Goal: Task Accomplishment & Management: Manage account settings

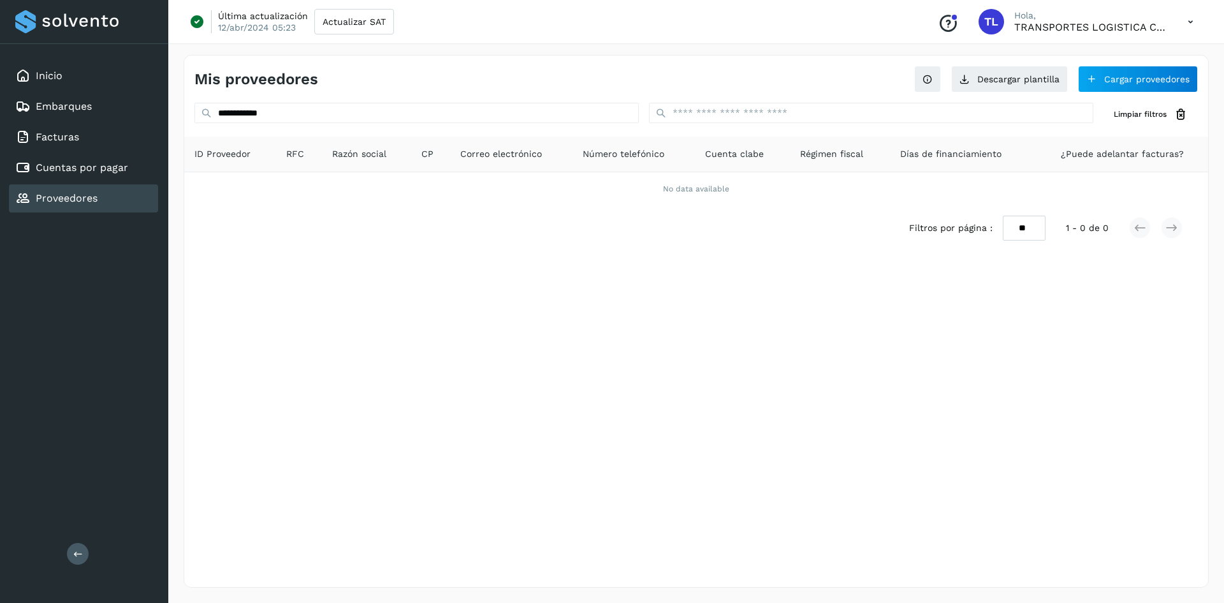
click at [59, 197] on link "Proveedores" at bounding box center [67, 198] width 62 height 12
click at [70, 158] on div "Cuentas por pagar" at bounding box center [83, 168] width 149 height 28
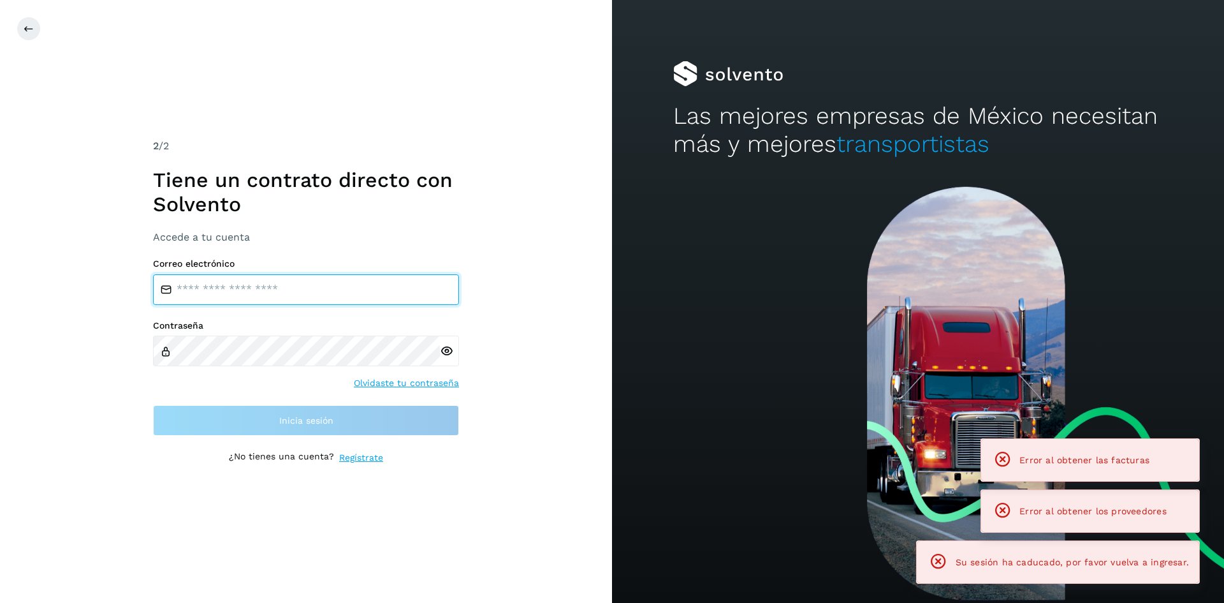
click at [228, 286] on input "email" at bounding box center [306, 289] width 306 height 31
type input "**********"
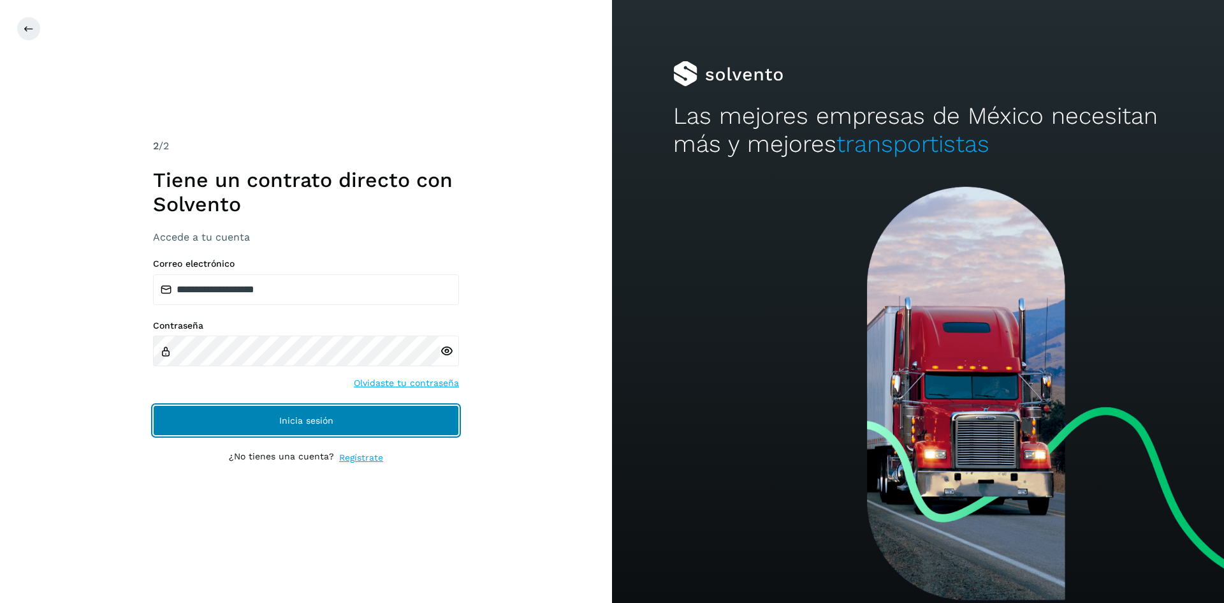
click at [276, 420] on button "Inicia sesión" at bounding box center [306, 420] width 306 height 31
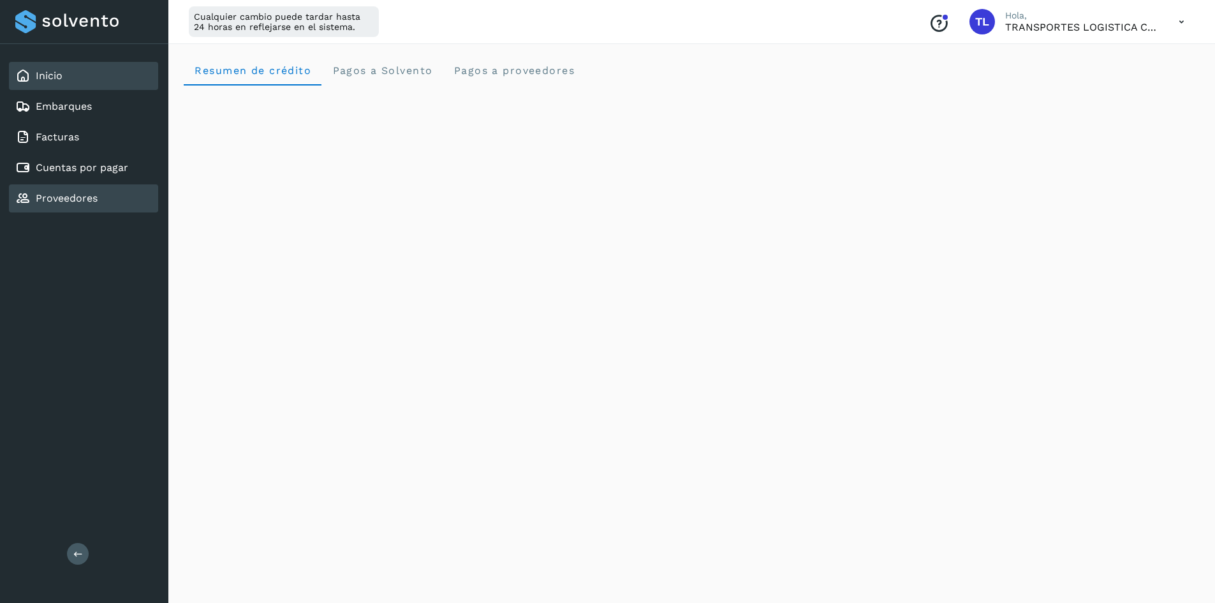
click at [110, 202] on div "Proveedores" at bounding box center [83, 198] width 149 height 28
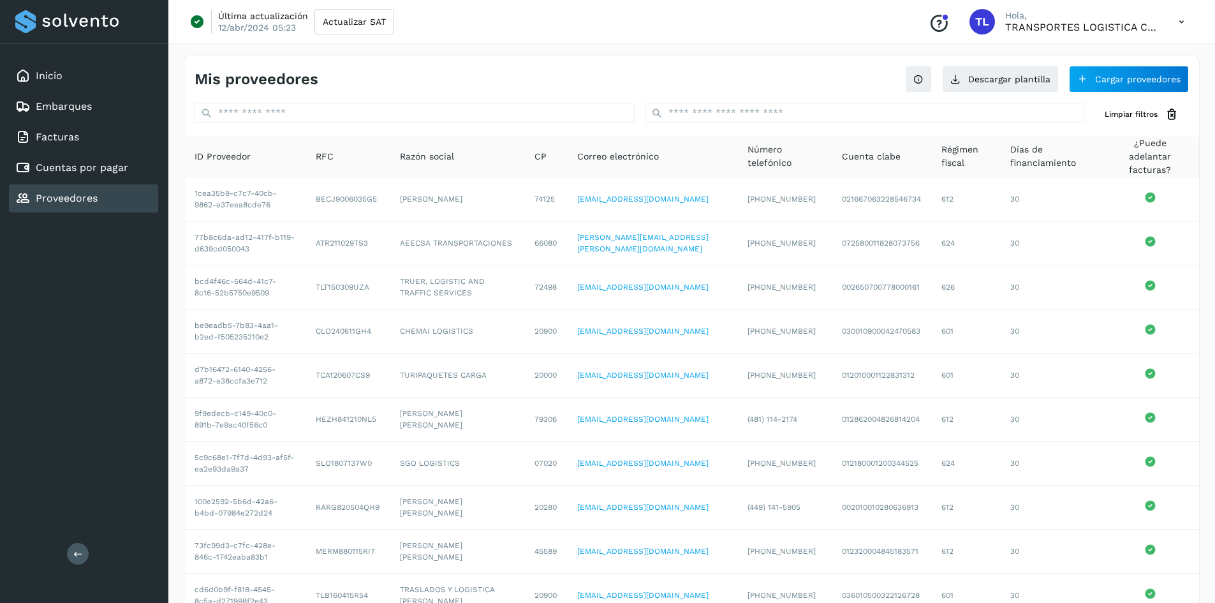
click at [593, 32] on div "Última actualización 12/abr/2024 05:23 Actualizar SAT Conoce nuestros beneficio…" at bounding box center [691, 22] width 1047 height 44
click at [1125, 82] on button "Cargar proveedores" at bounding box center [1129, 79] width 120 height 27
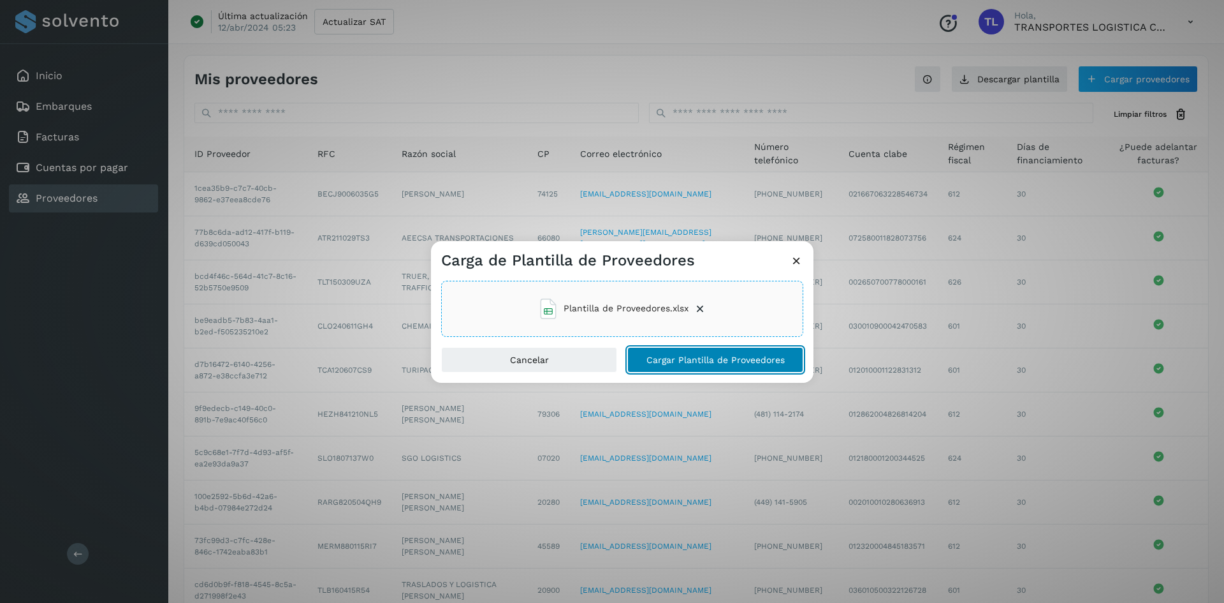
click at [702, 355] on span "Cargar Plantilla de Proveedores" at bounding box center [716, 359] width 138 height 9
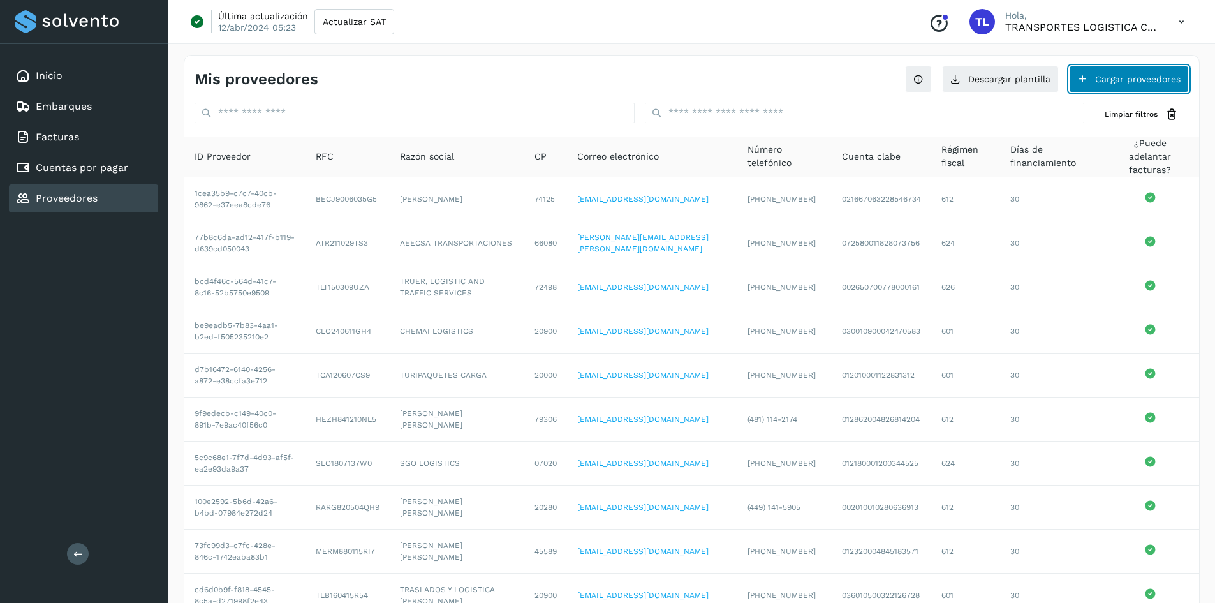
click at [1103, 77] on button "Cargar proveedores" at bounding box center [1129, 79] width 120 height 27
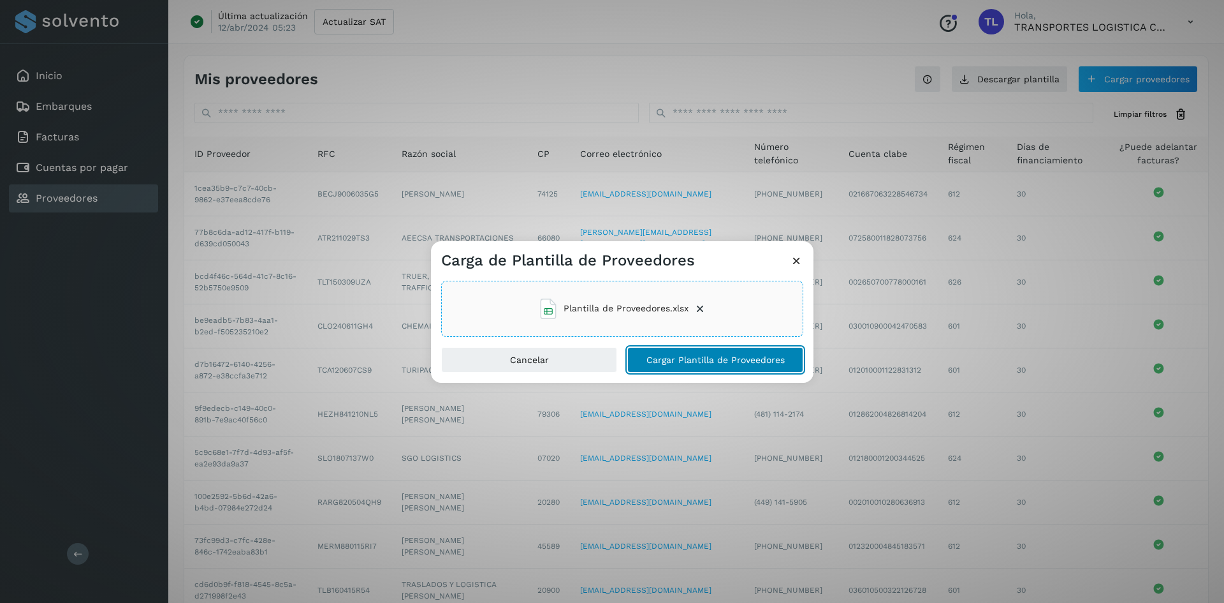
click at [689, 360] on span "Cargar Plantilla de Proveedores" at bounding box center [716, 359] width 138 height 9
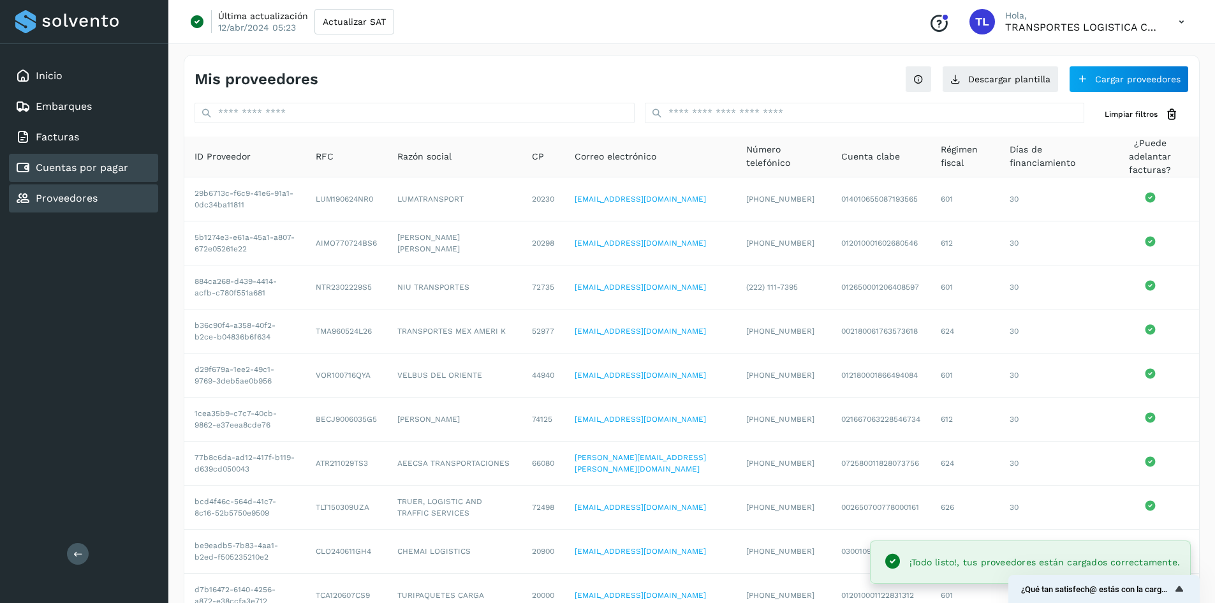
click at [71, 165] on link "Cuentas por pagar" at bounding box center [82, 167] width 92 height 12
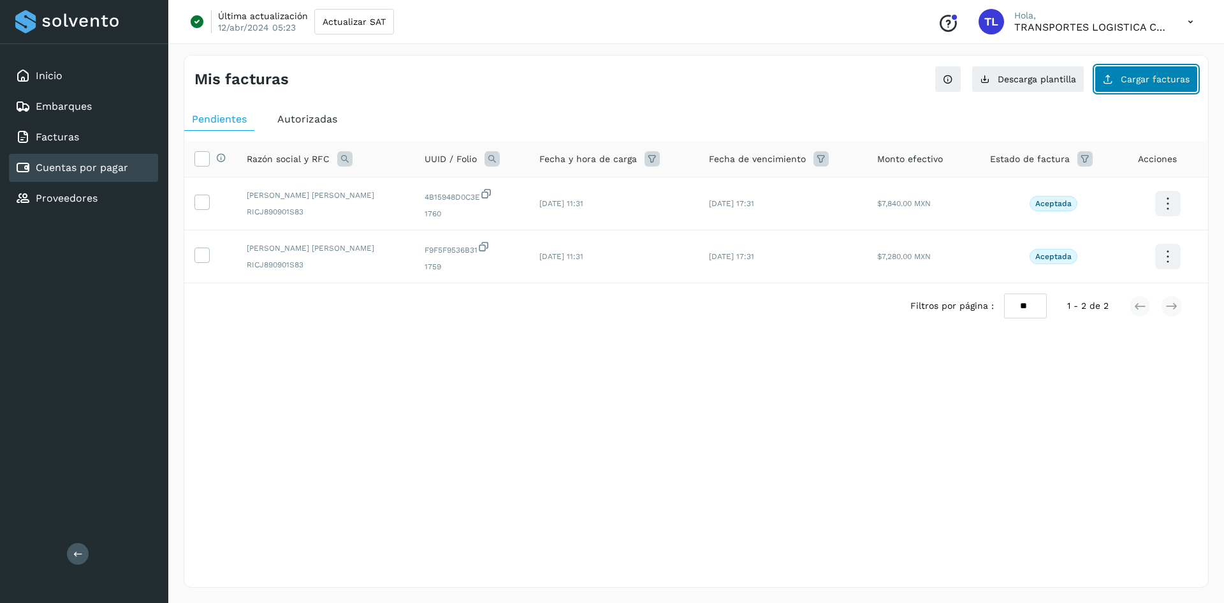
click at [1139, 77] on span "Cargar facturas" at bounding box center [1155, 79] width 69 height 9
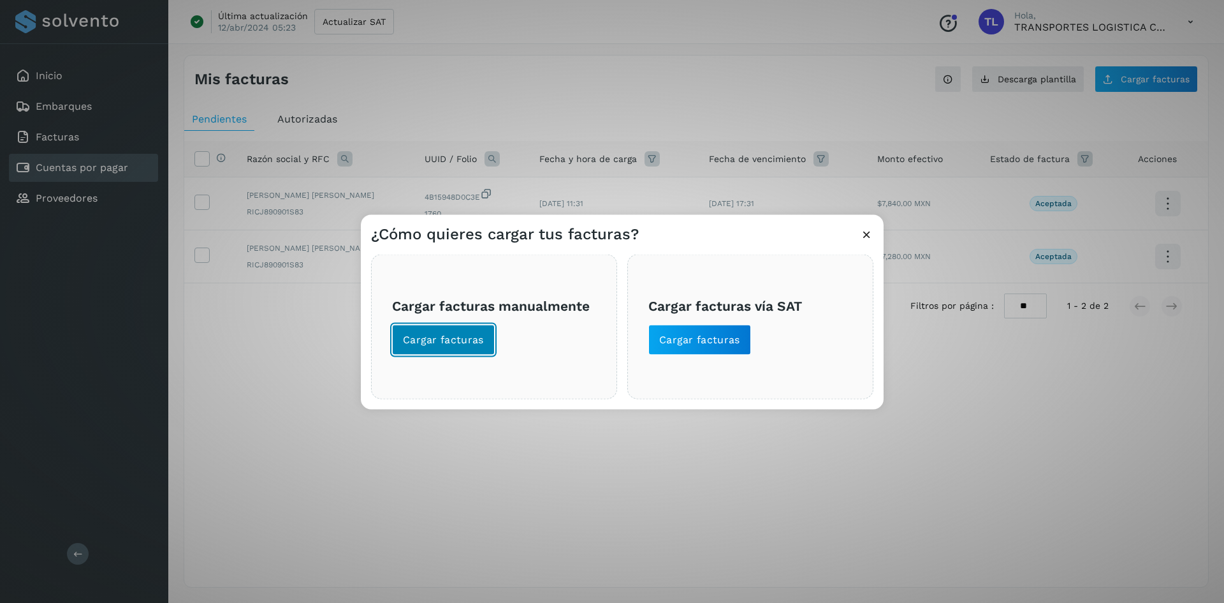
click at [466, 341] on span "Cargar facturas" at bounding box center [443, 339] width 81 height 14
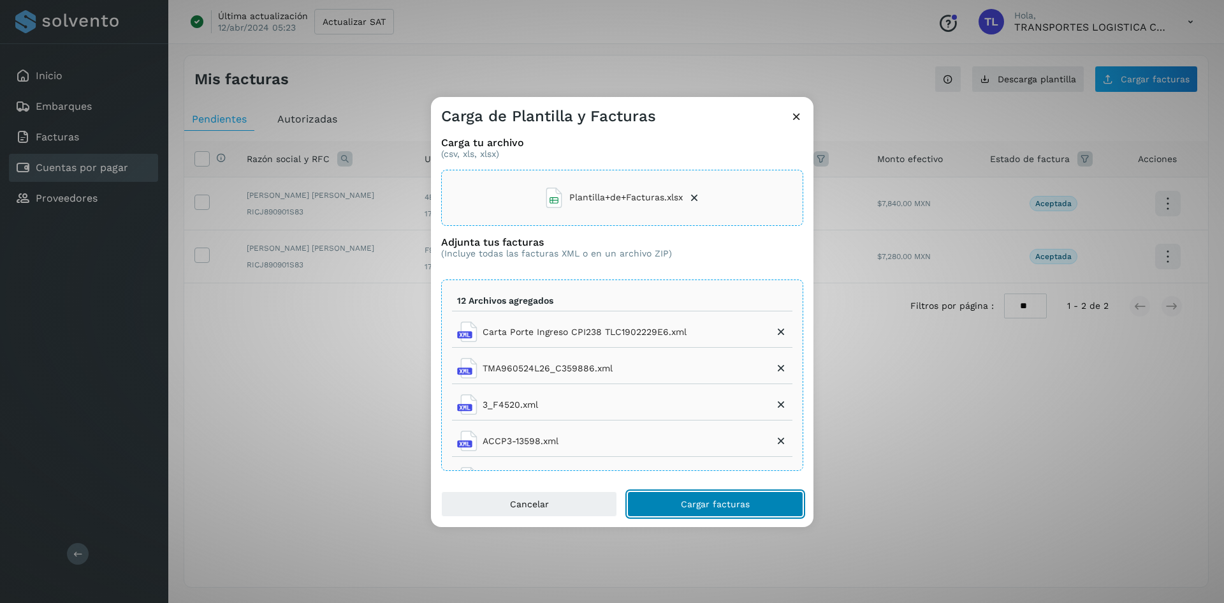
click at [740, 507] on span "Cargar facturas" at bounding box center [715, 503] width 69 height 9
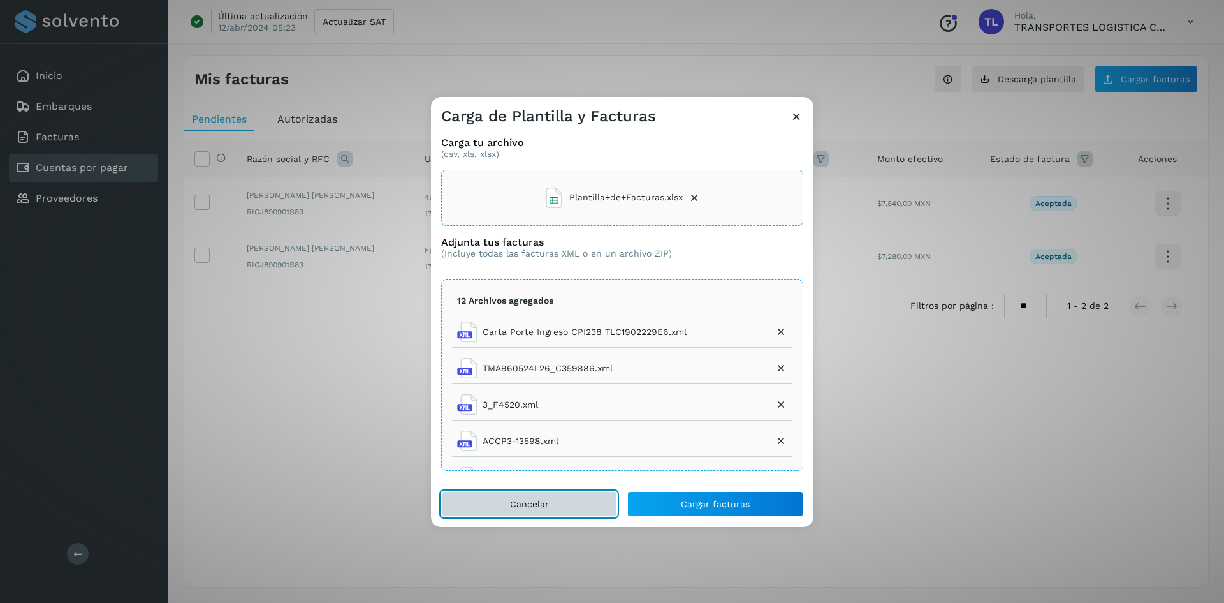
click at [555, 507] on button "Cancelar" at bounding box center [529, 504] width 176 height 26
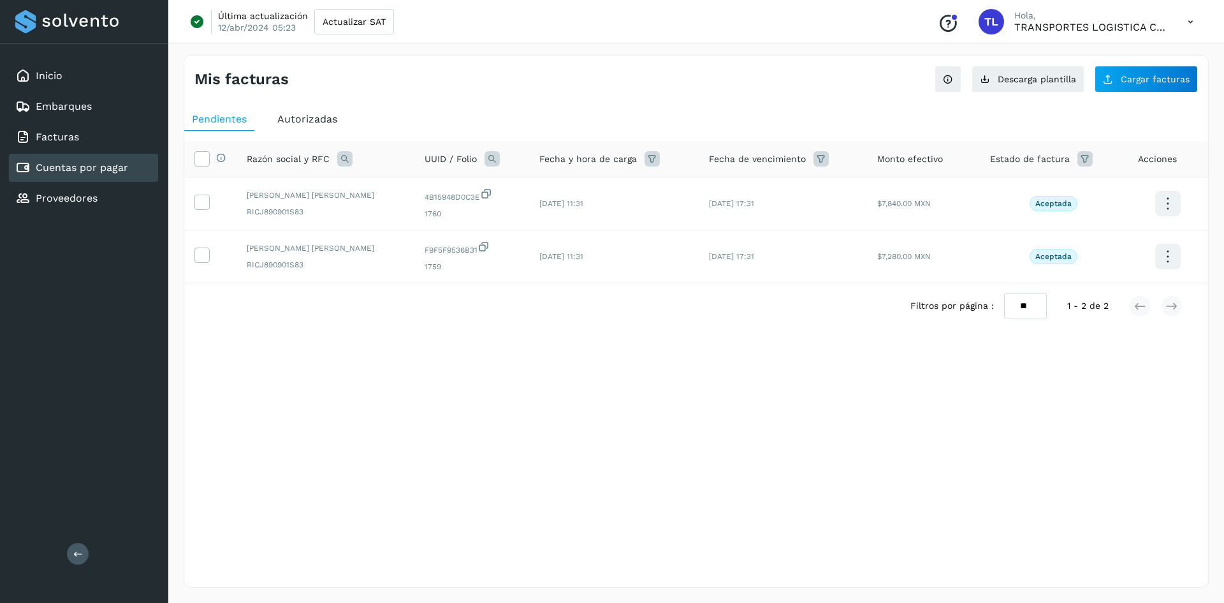
click at [453, 399] on div "Mis facturas Ver instrucciones para cargar Facturas Descarga plantilla Cargar f…" at bounding box center [696, 321] width 1025 height 533
click at [1127, 75] on span "Cargar facturas" at bounding box center [1155, 79] width 69 height 9
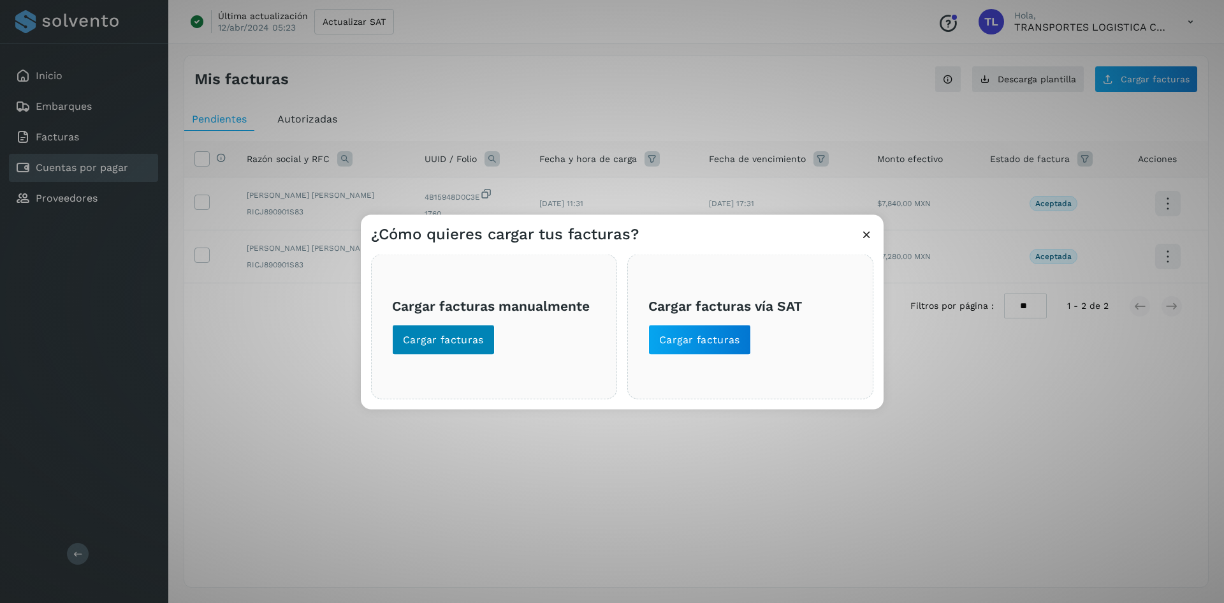
click at [455, 355] on div "Cargar facturas manualmente Cargar facturas" at bounding box center [494, 326] width 246 height 145
click at [459, 349] on button "Cargar facturas" at bounding box center [443, 339] width 103 height 31
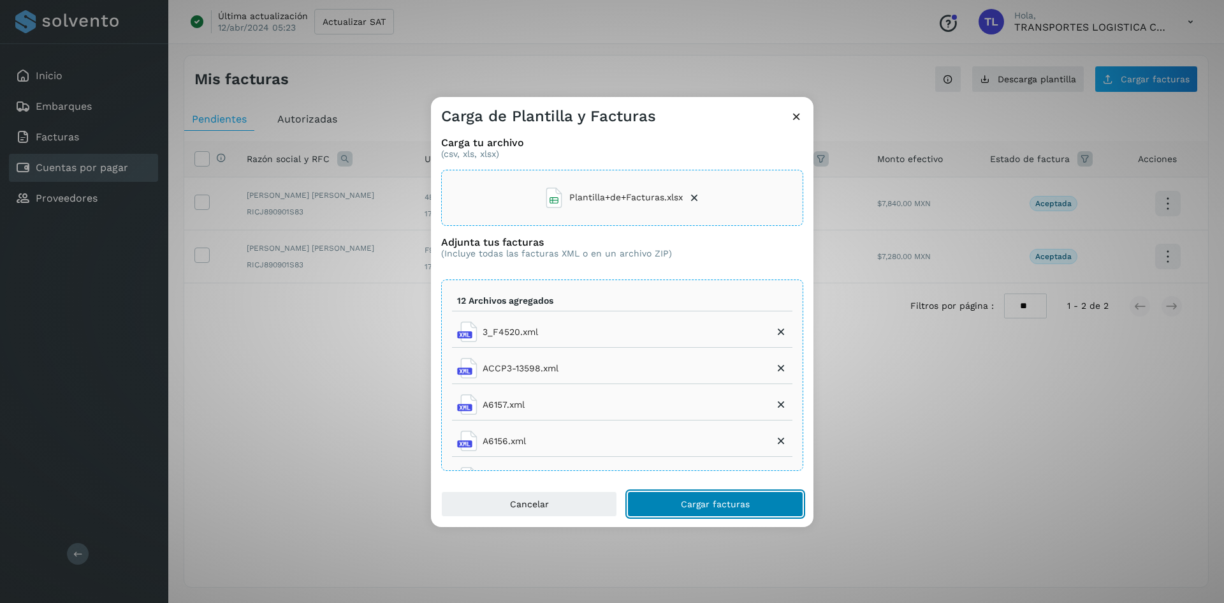
click at [706, 503] on span "Cargar facturas" at bounding box center [715, 503] width 69 height 9
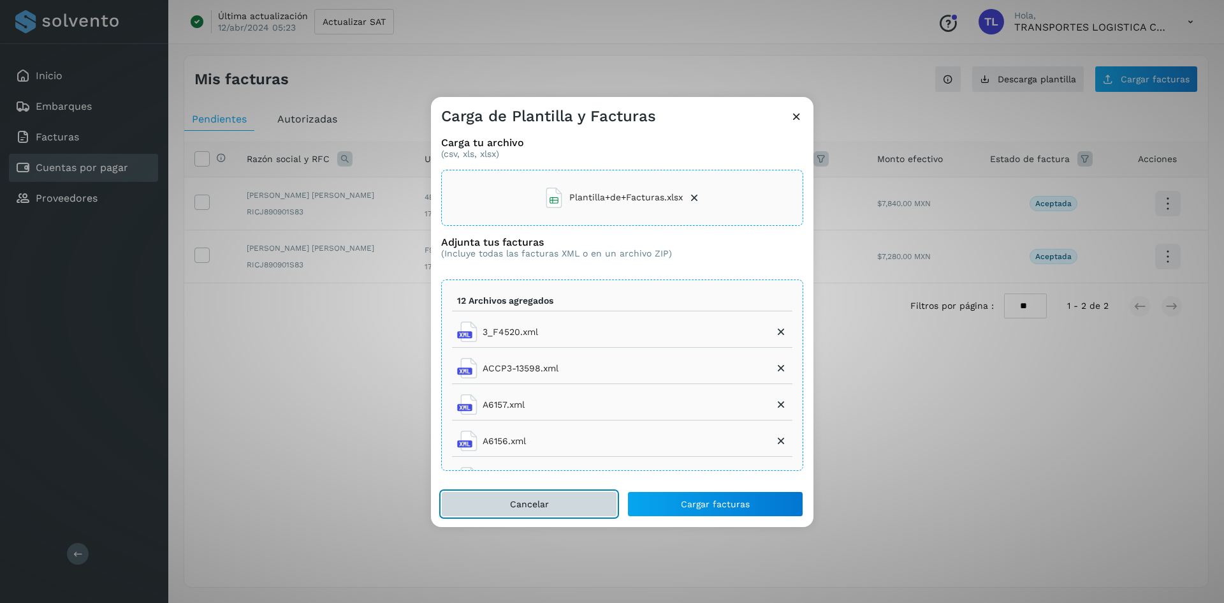
click at [558, 497] on button "Cancelar" at bounding box center [529, 504] width 176 height 26
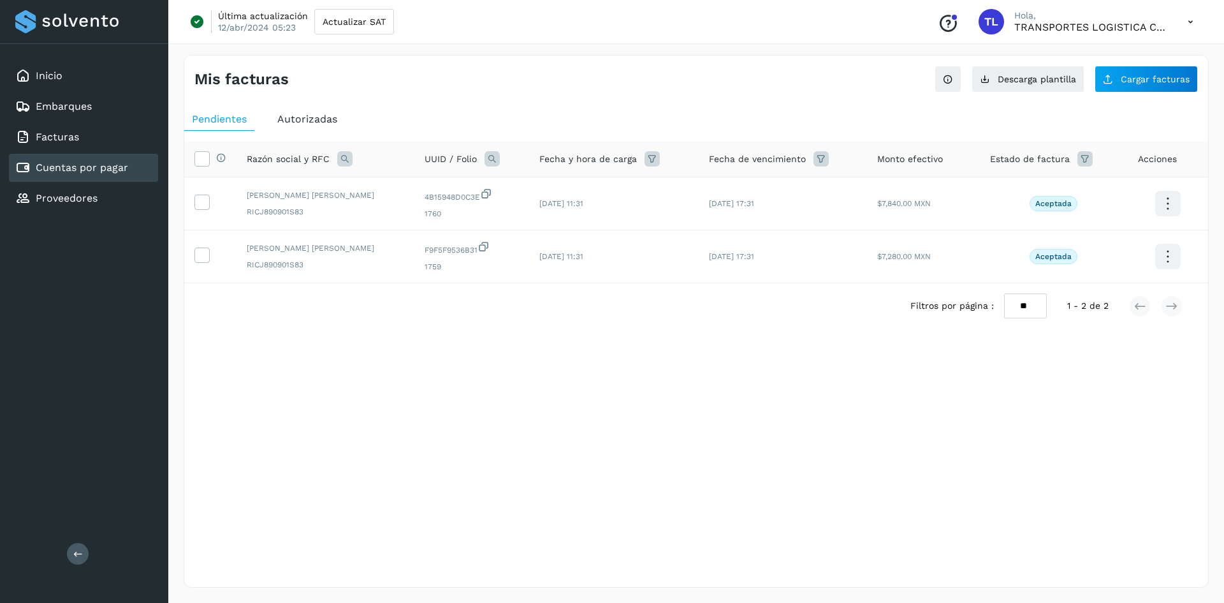
click at [749, 436] on div "Mis facturas Ver instrucciones para cargar Facturas Descarga plantilla Cargar f…" at bounding box center [696, 321] width 1025 height 533
click at [535, 381] on div "Mis facturas Ver instrucciones para cargar Facturas Descarga plantilla Cargar f…" at bounding box center [696, 321] width 1025 height 533
click at [1143, 81] on span "Cargar facturas" at bounding box center [1155, 79] width 69 height 9
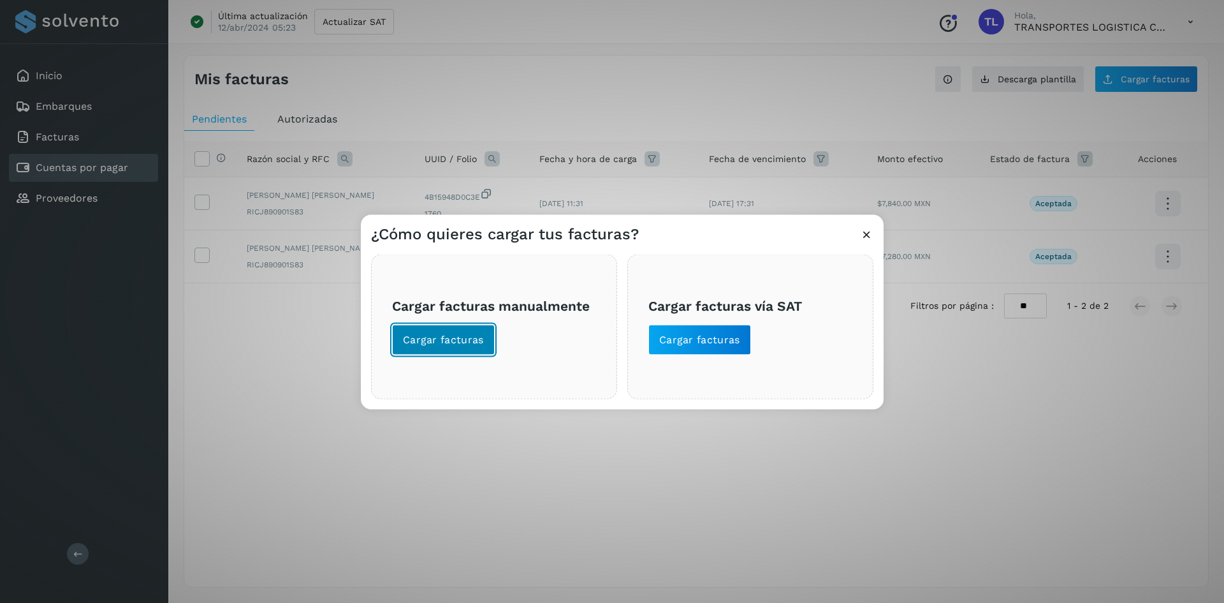
click at [443, 332] on button "Cargar facturas" at bounding box center [443, 339] width 103 height 31
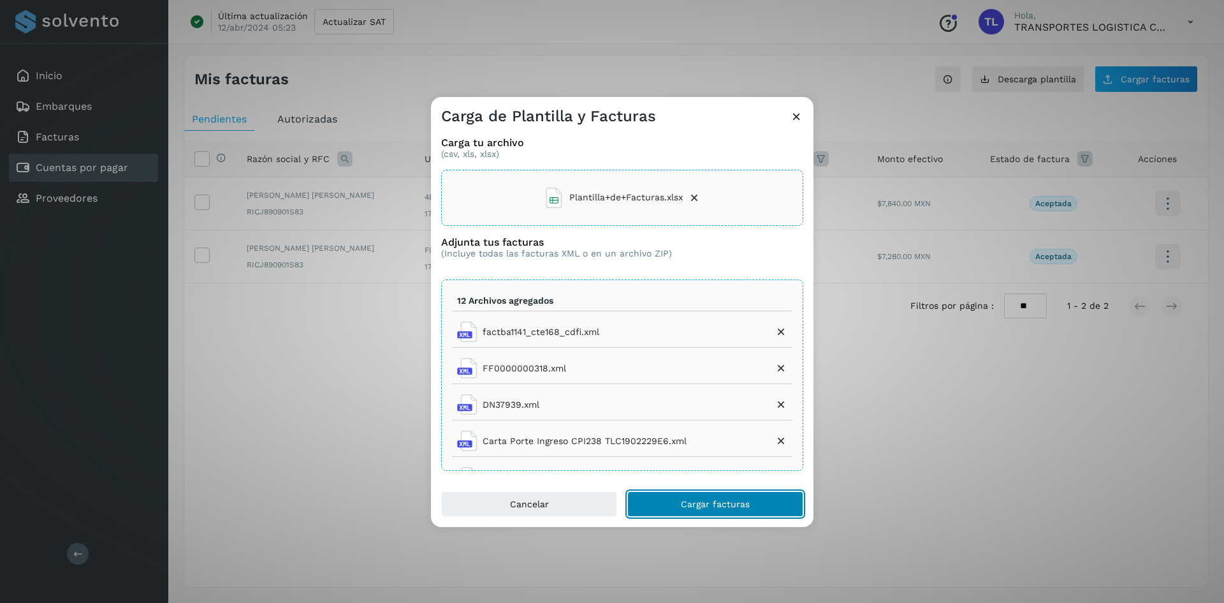
click at [724, 504] on span "Cargar facturas" at bounding box center [715, 503] width 69 height 9
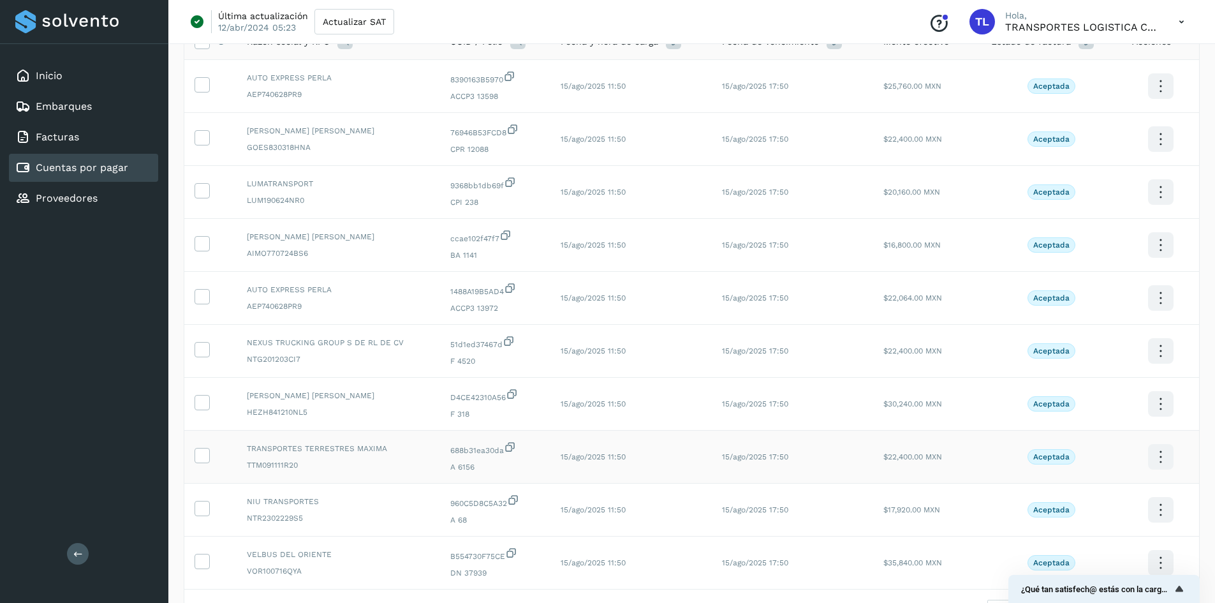
scroll to position [212, 0]
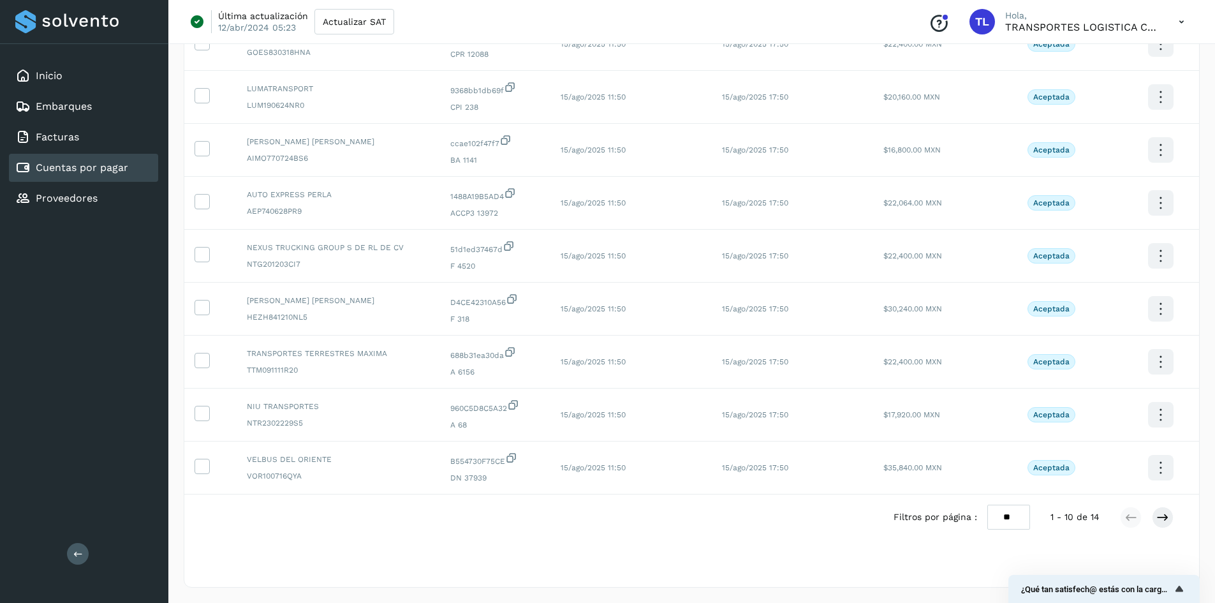
click at [1015, 518] on select "** ** **" at bounding box center [1008, 516] width 43 height 25
select select "**"
click at [997, 504] on select "** ** **" at bounding box center [1008, 516] width 43 height 25
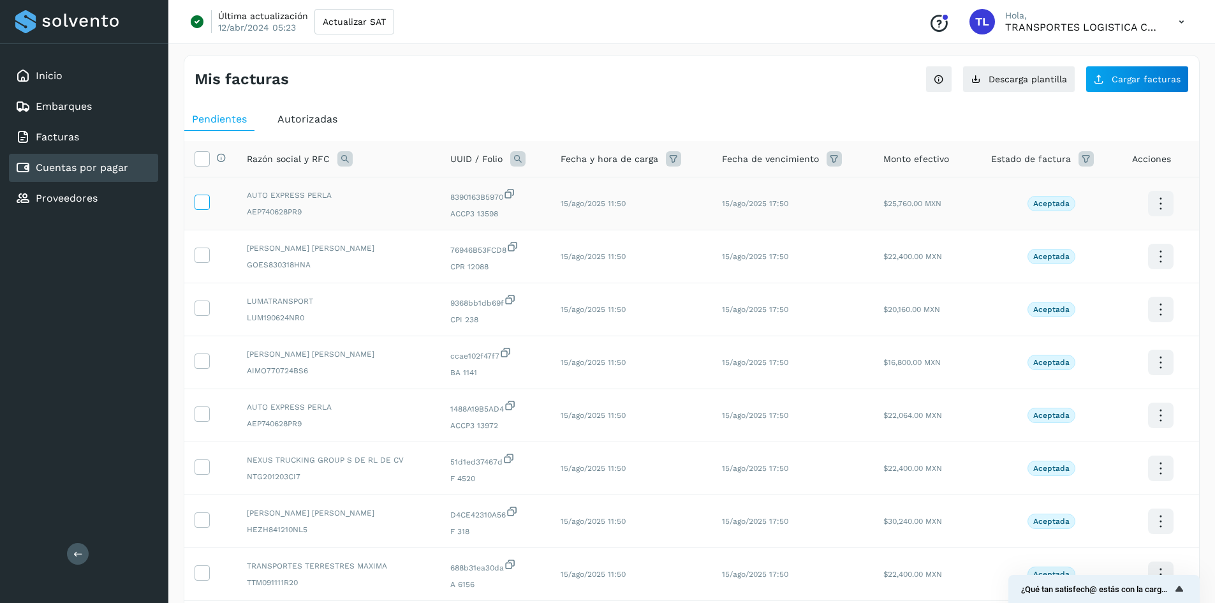
click at [207, 208] on span at bounding box center [201, 204] width 13 height 9
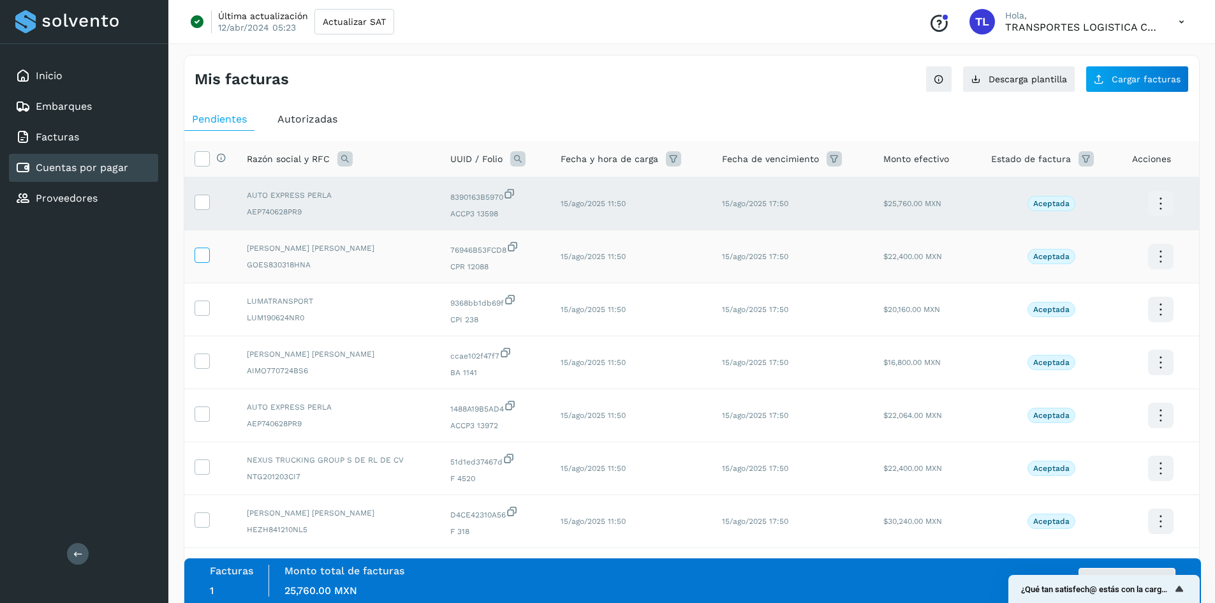
click at [203, 260] on icon at bounding box center [201, 253] width 13 height 13
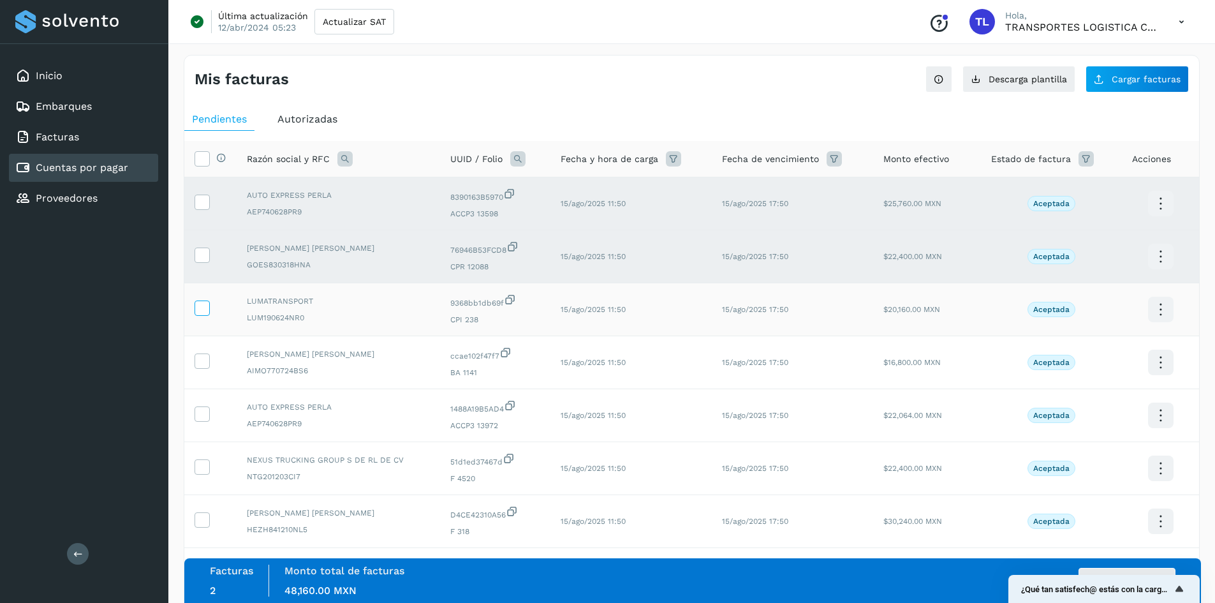
click at [200, 312] on icon at bounding box center [201, 306] width 13 height 13
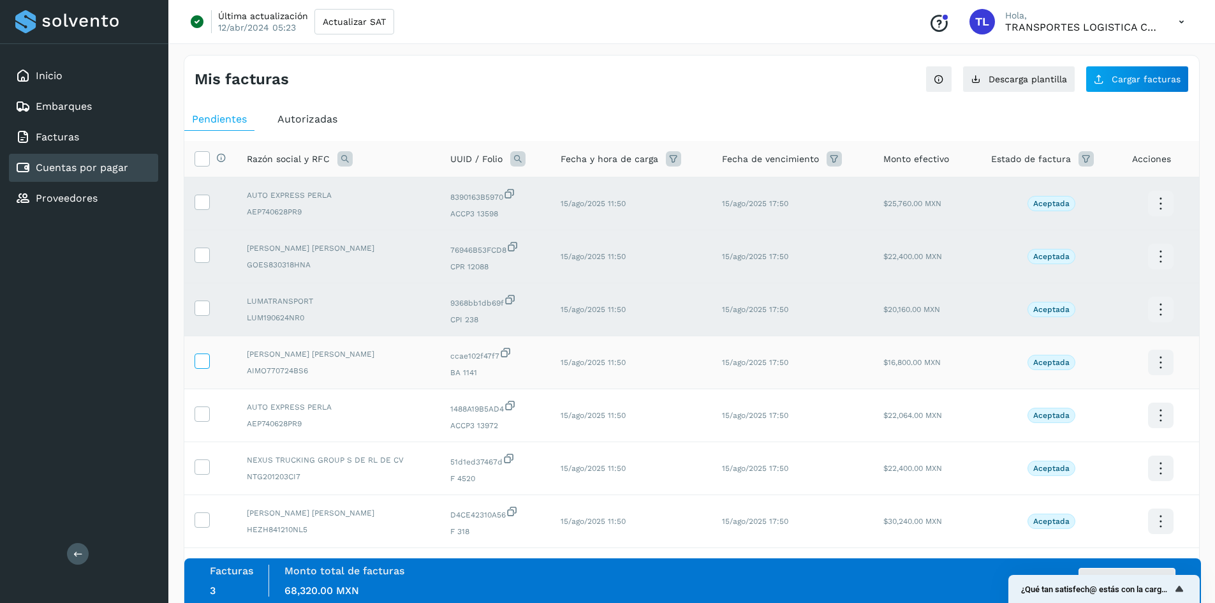
click at [196, 362] on icon at bounding box center [201, 359] width 13 height 13
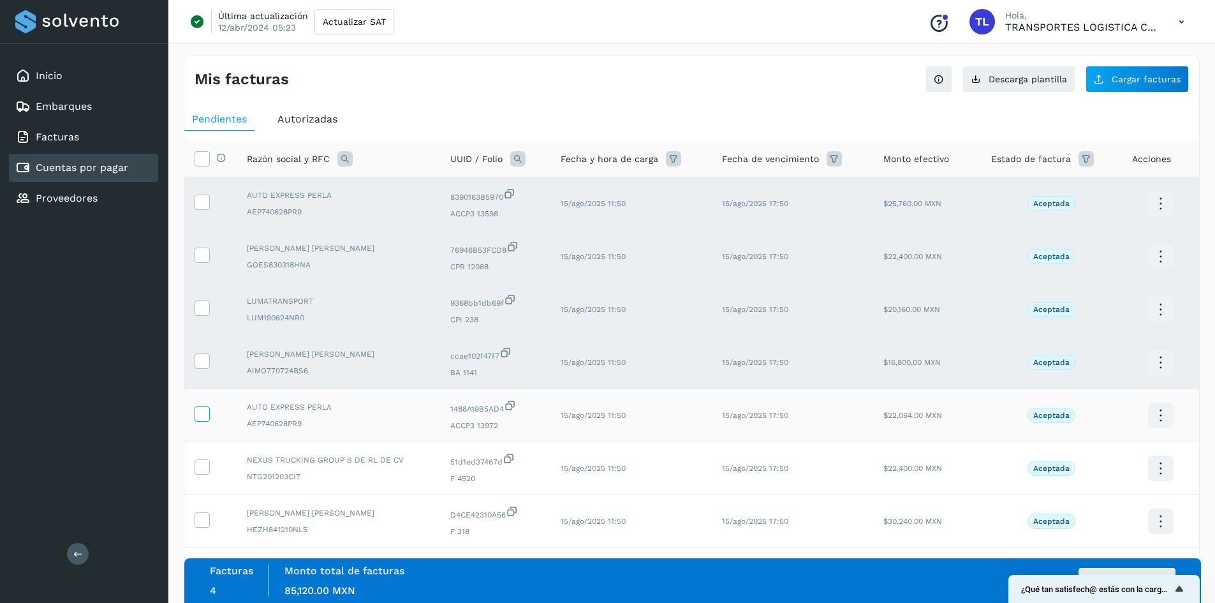
click at [204, 411] on icon at bounding box center [201, 412] width 13 height 13
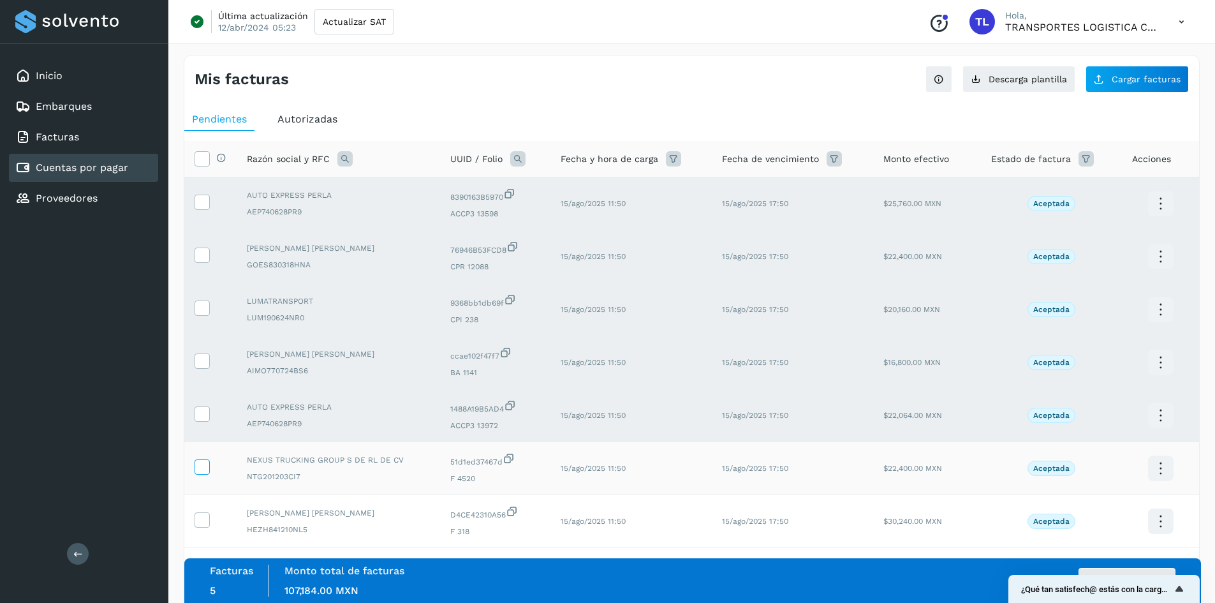
click at [203, 466] on icon at bounding box center [201, 465] width 13 height 13
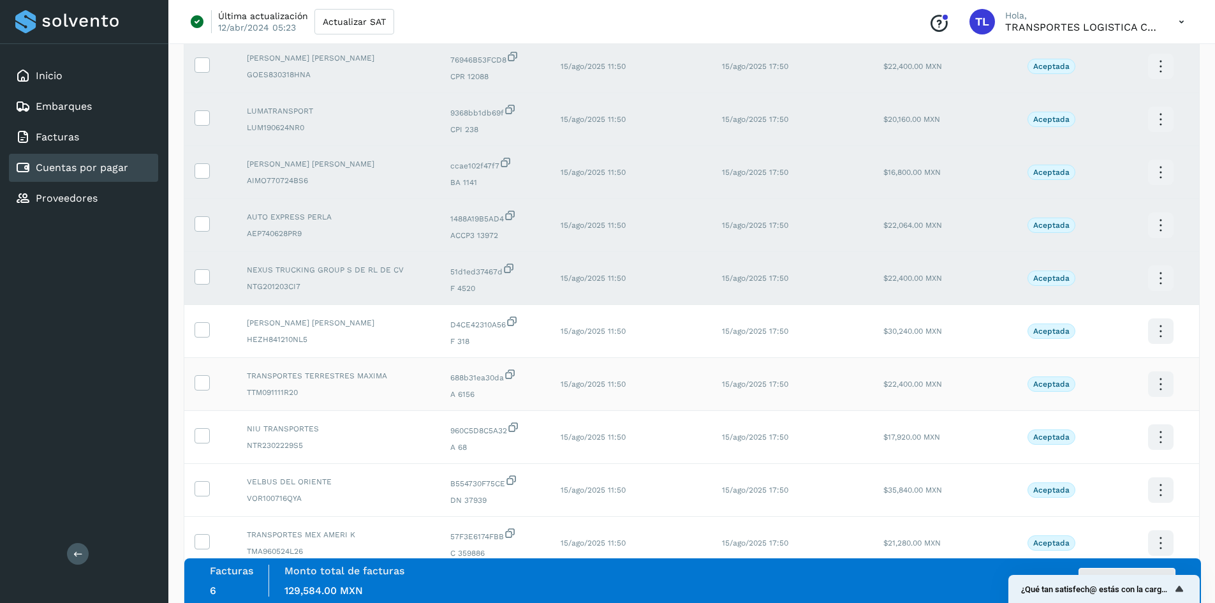
scroll to position [191, 0]
click at [198, 328] on icon at bounding box center [201, 327] width 13 height 13
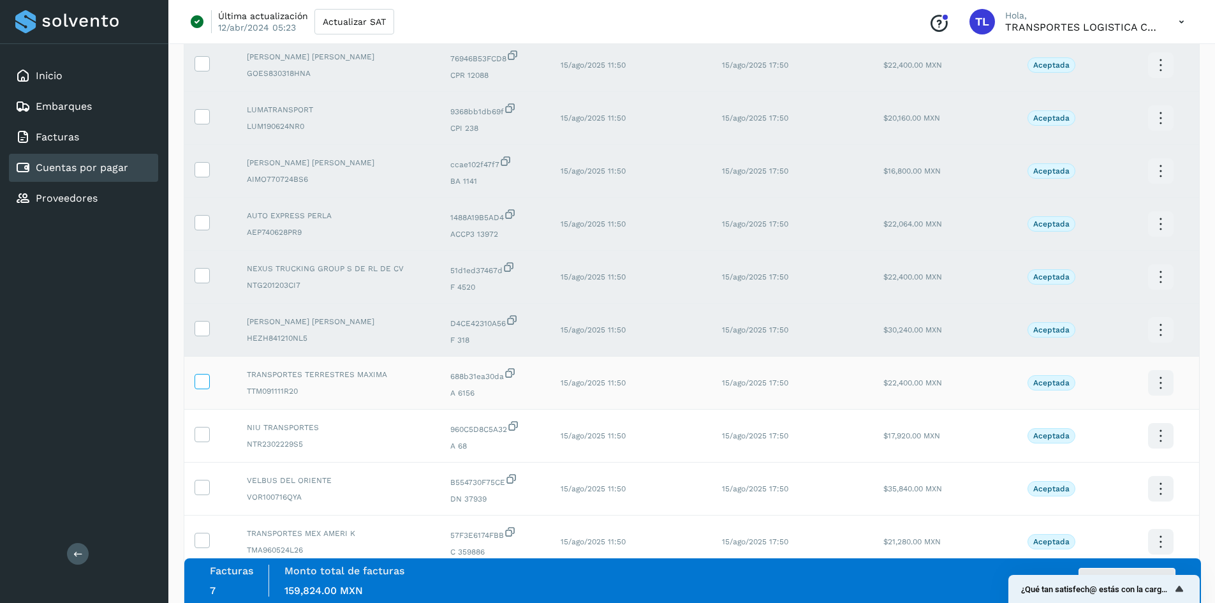
click at [207, 385] on icon at bounding box center [201, 380] width 13 height 13
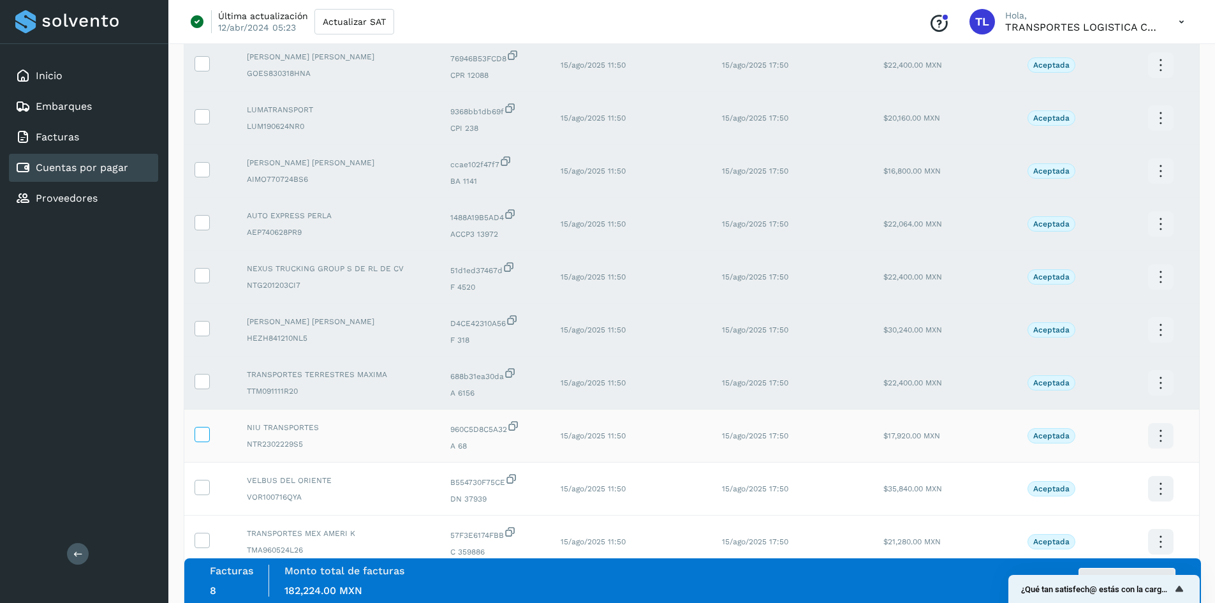
click at [201, 435] on icon at bounding box center [201, 433] width 13 height 13
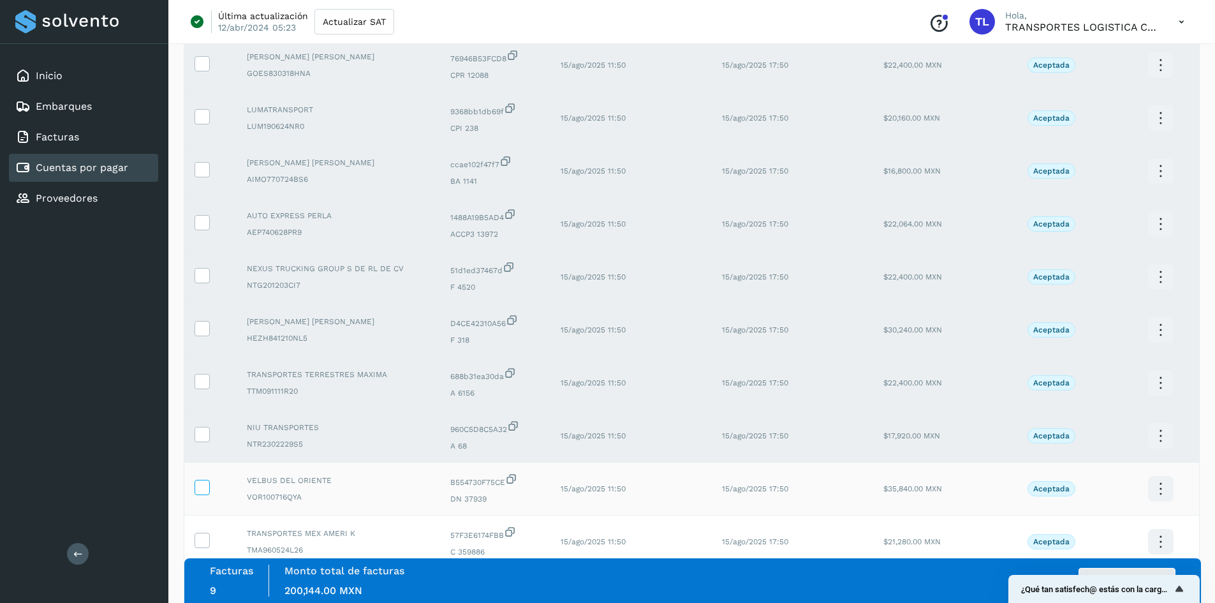
click at [207, 489] on icon at bounding box center [201, 486] width 13 height 13
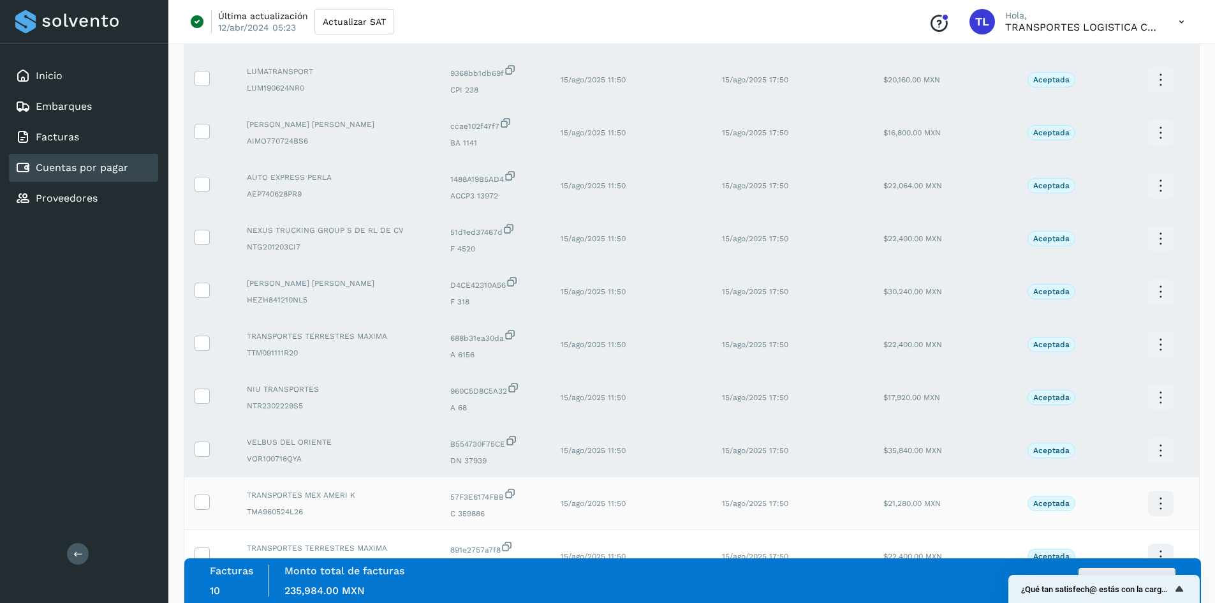
scroll to position [319, 0]
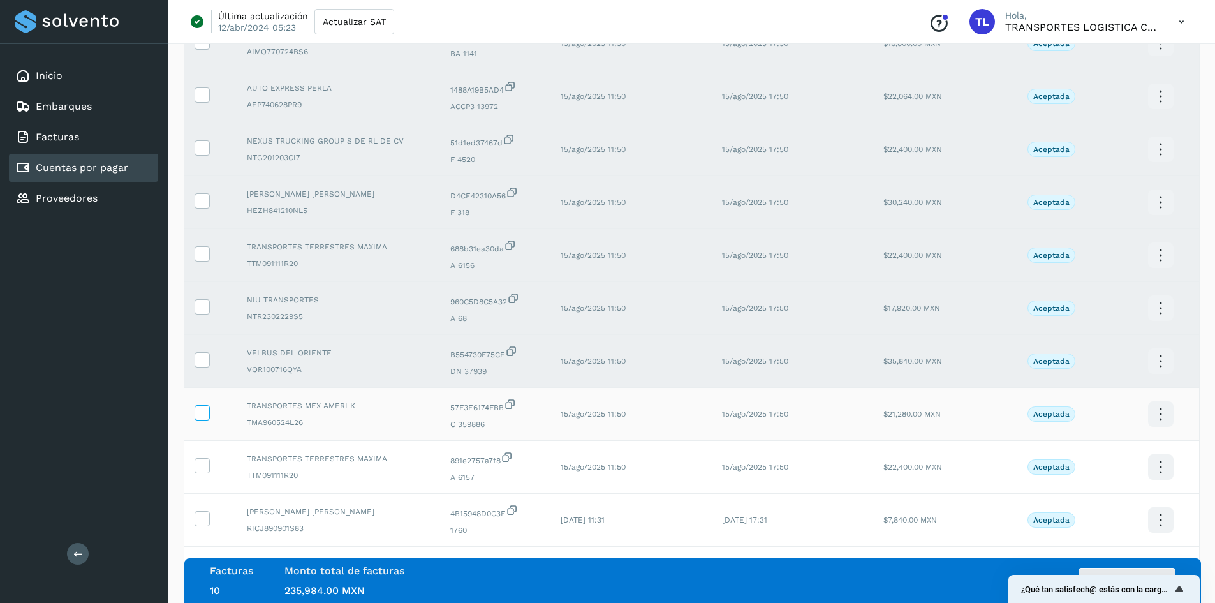
click at [199, 411] on icon at bounding box center [201, 411] width 13 height 13
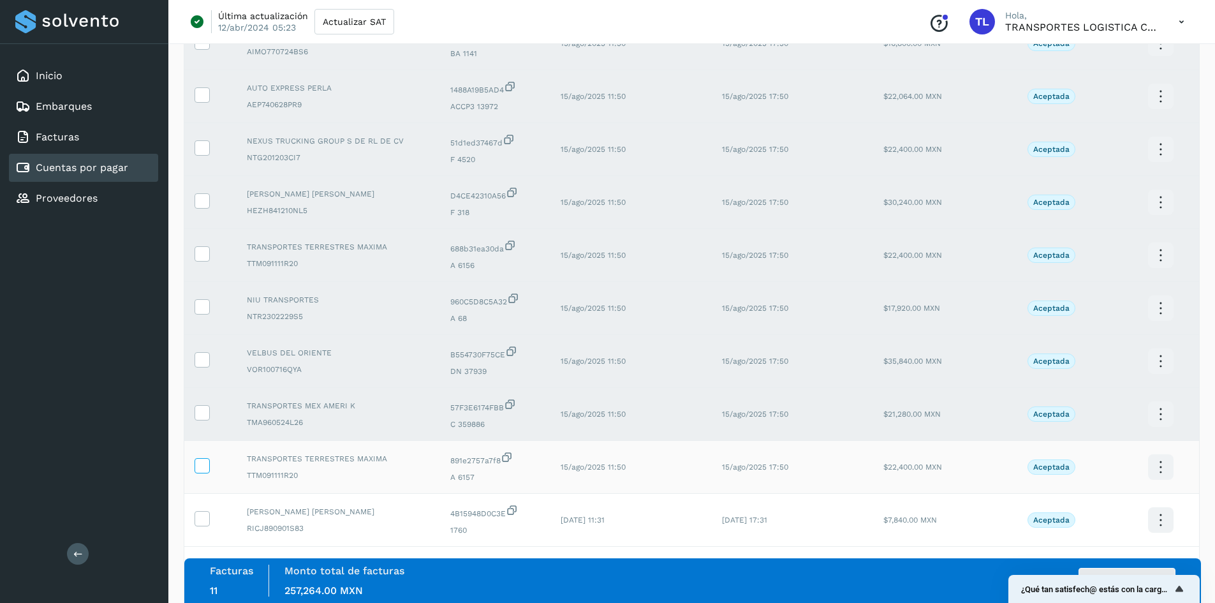
click at [204, 466] on icon at bounding box center [201, 464] width 13 height 13
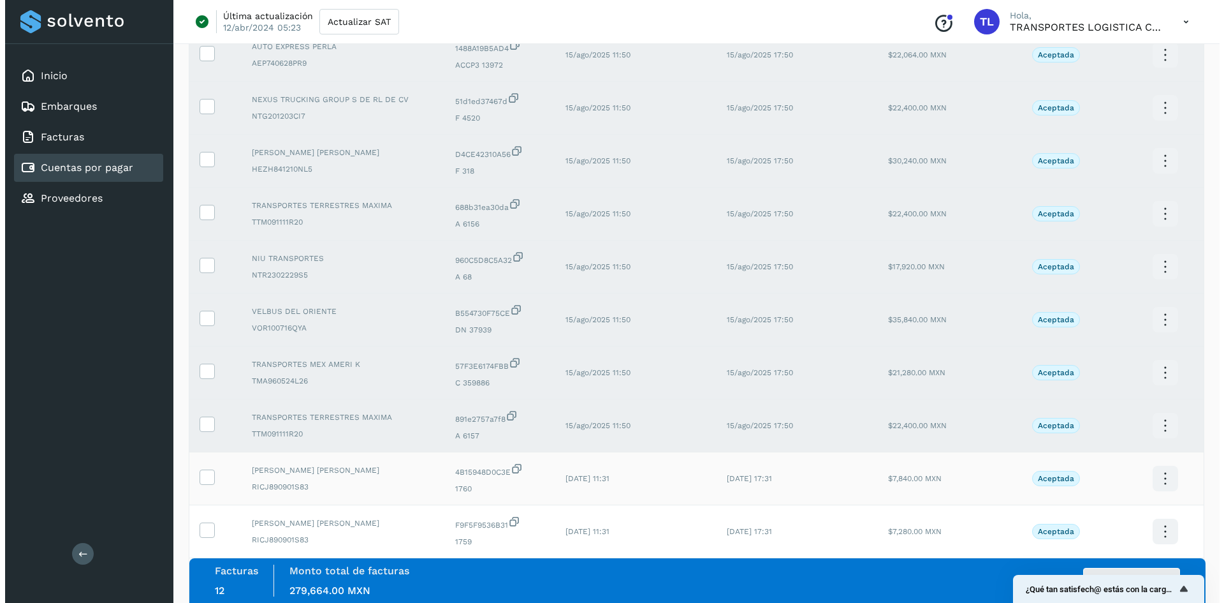
scroll to position [383, 0]
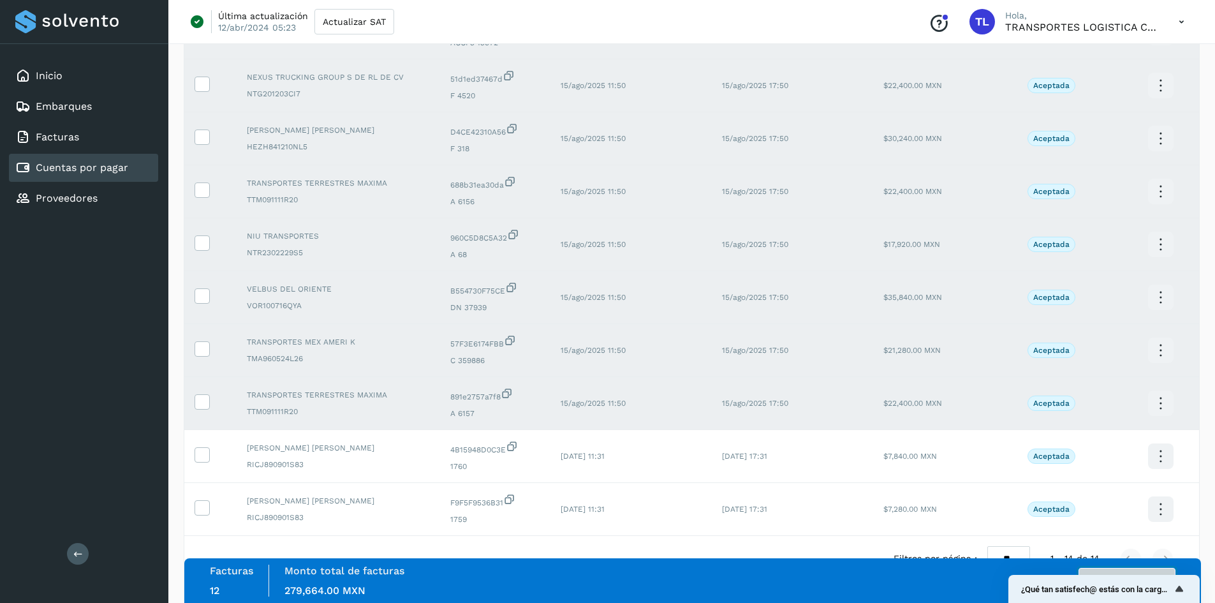
click at [1141, 572] on button "Autorizar facturas" at bounding box center [1126, 581] width 97 height 26
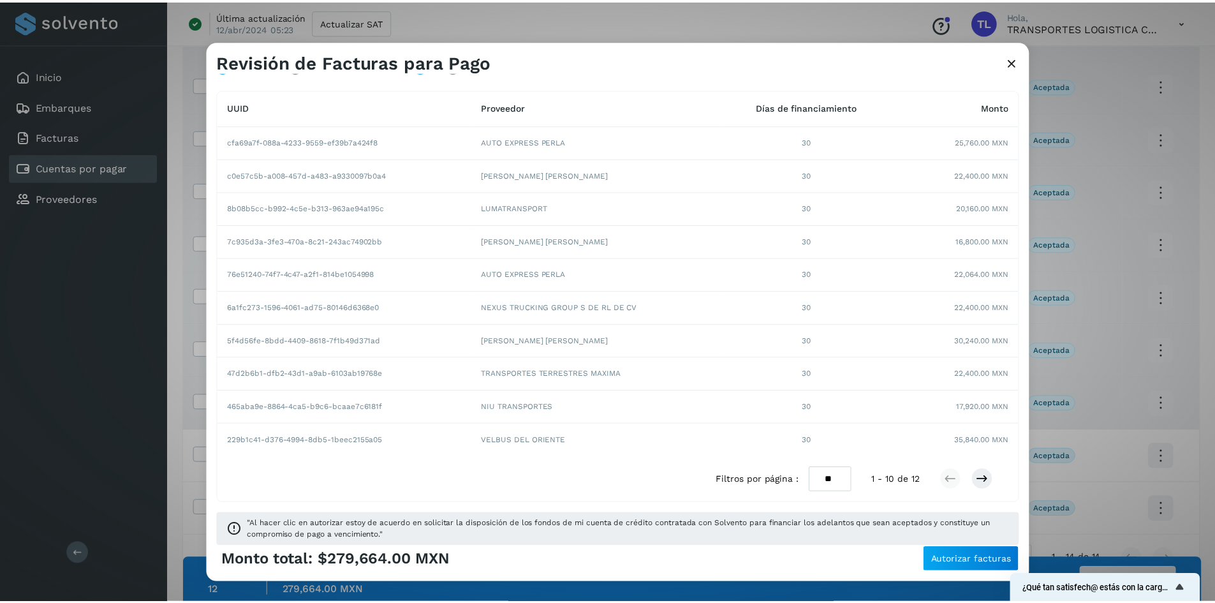
scroll to position [105, 0]
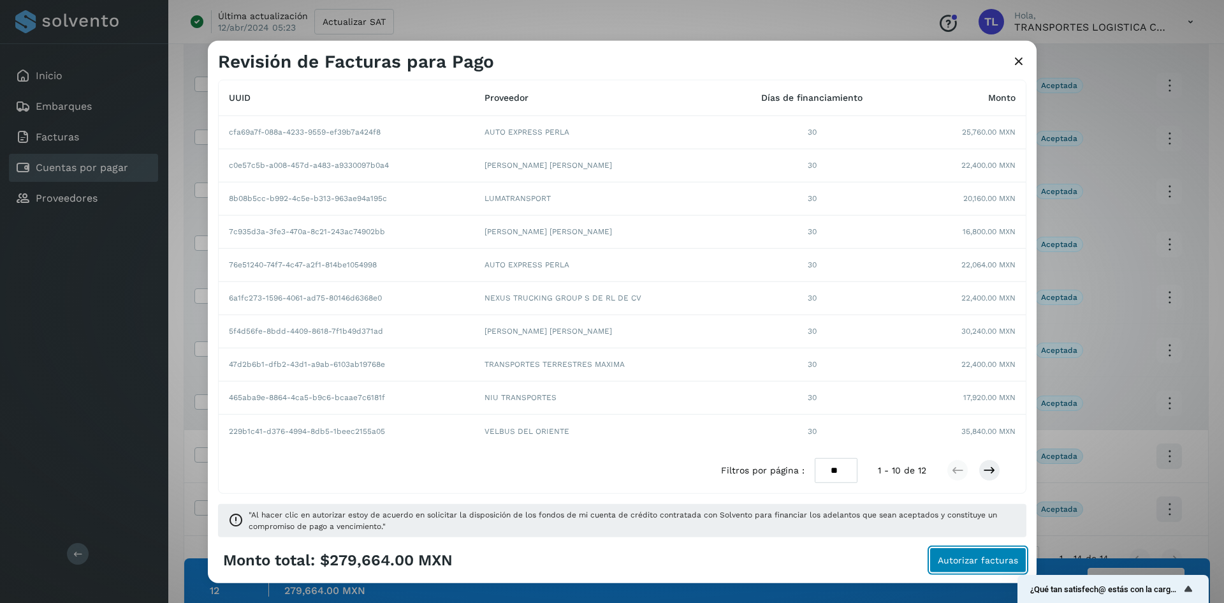
click at [971, 562] on span "Autorizar facturas" at bounding box center [978, 559] width 80 height 9
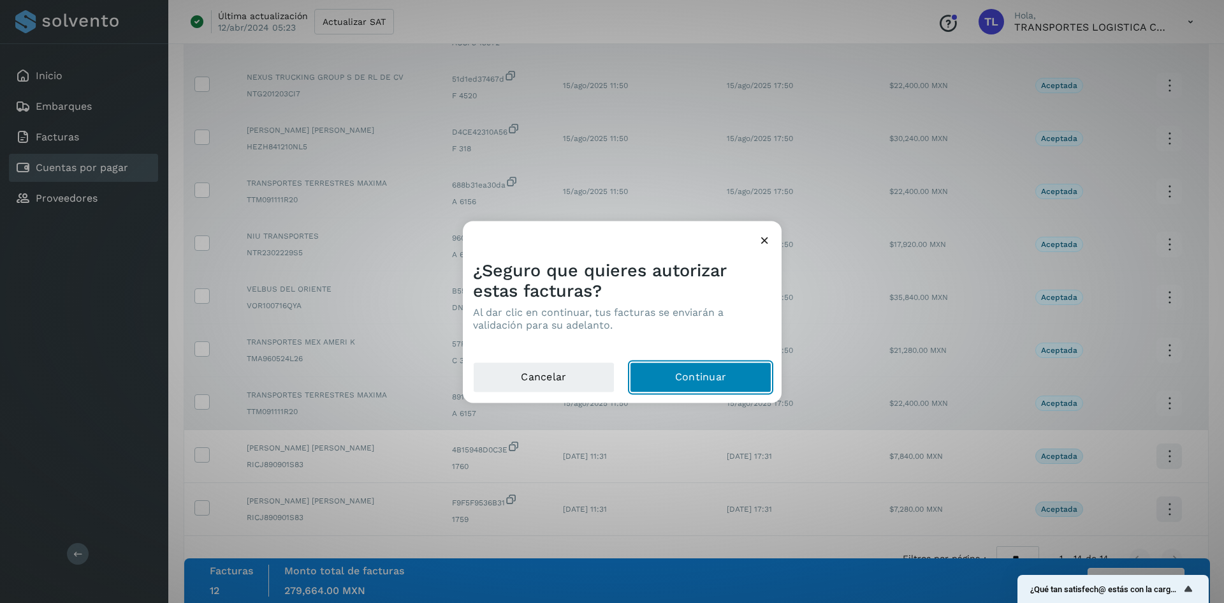
click at [716, 384] on button "Continuar" at bounding box center [701, 377] width 142 height 31
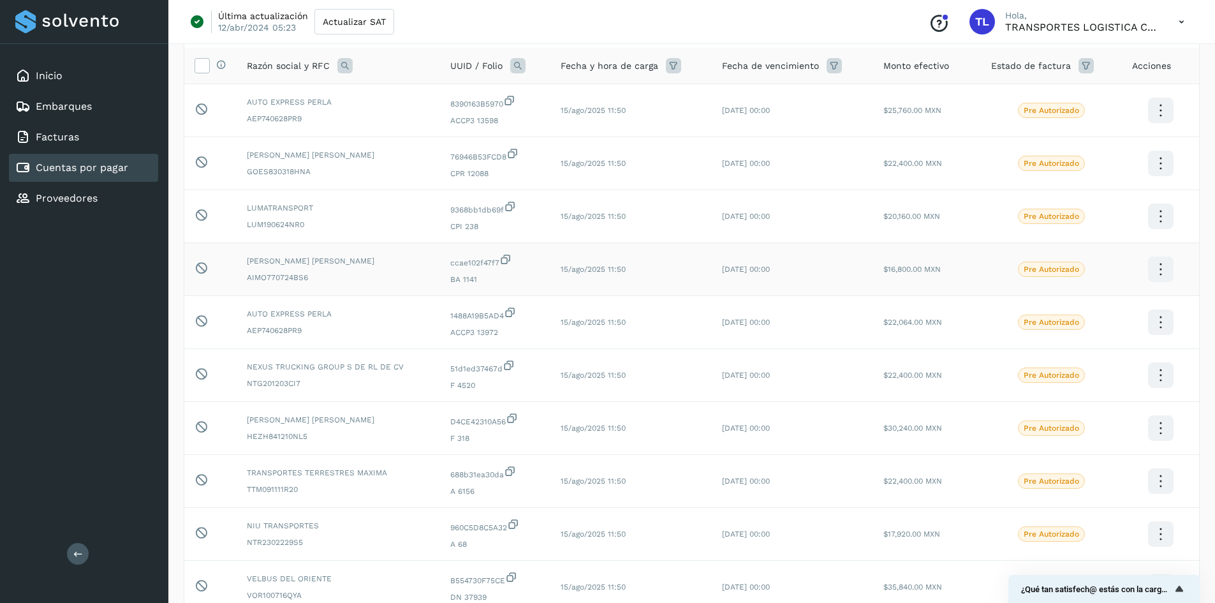
scroll to position [64, 0]
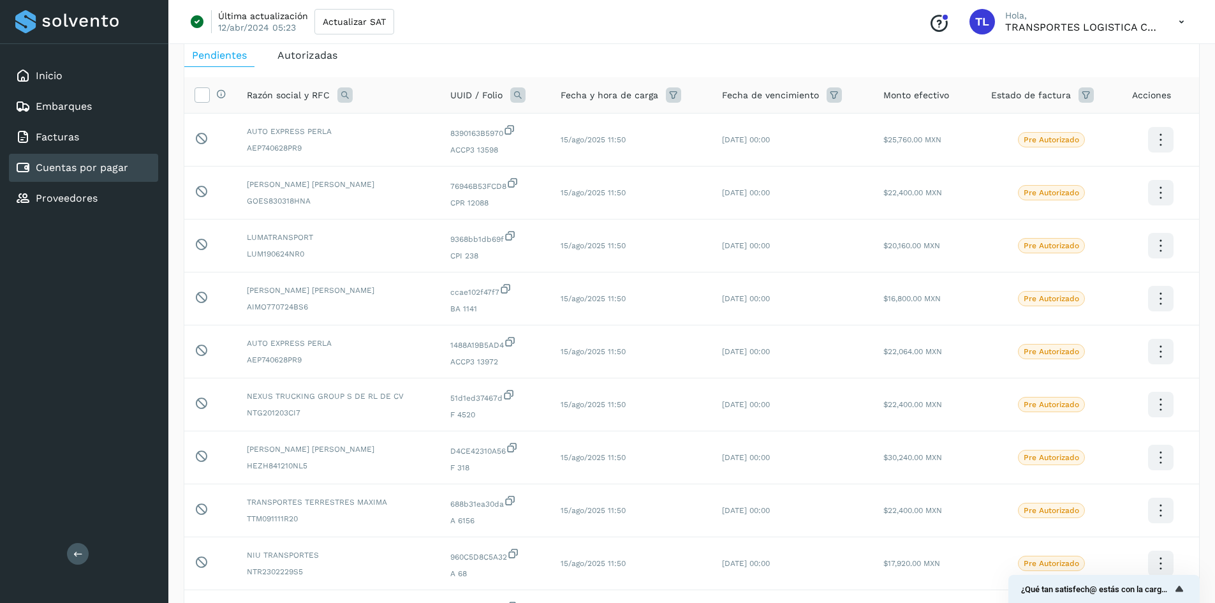
drag, startPoint x: 819, startPoint y: 40, endPoint x: 825, endPoint y: 45, distance: 7.7
click at [818, 41] on div "Última actualización 12/abr/2024 05:23 Actualizar SAT Conoce nuestros beneficio…" at bounding box center [691, 22] width 1047 height 44
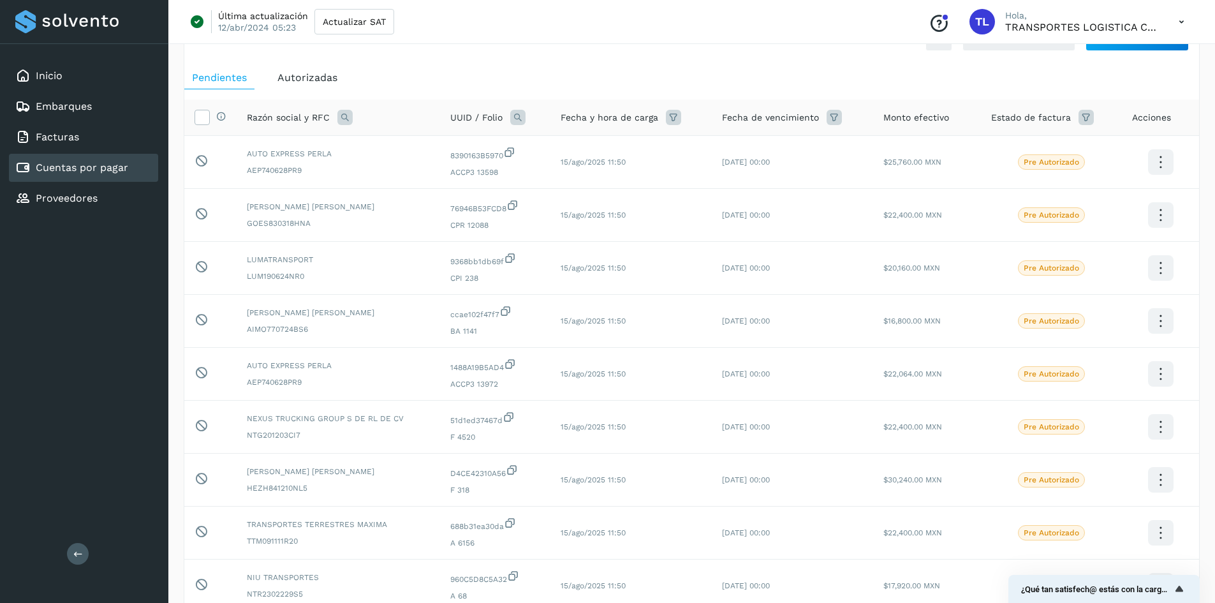
scroll to position [0, 0]
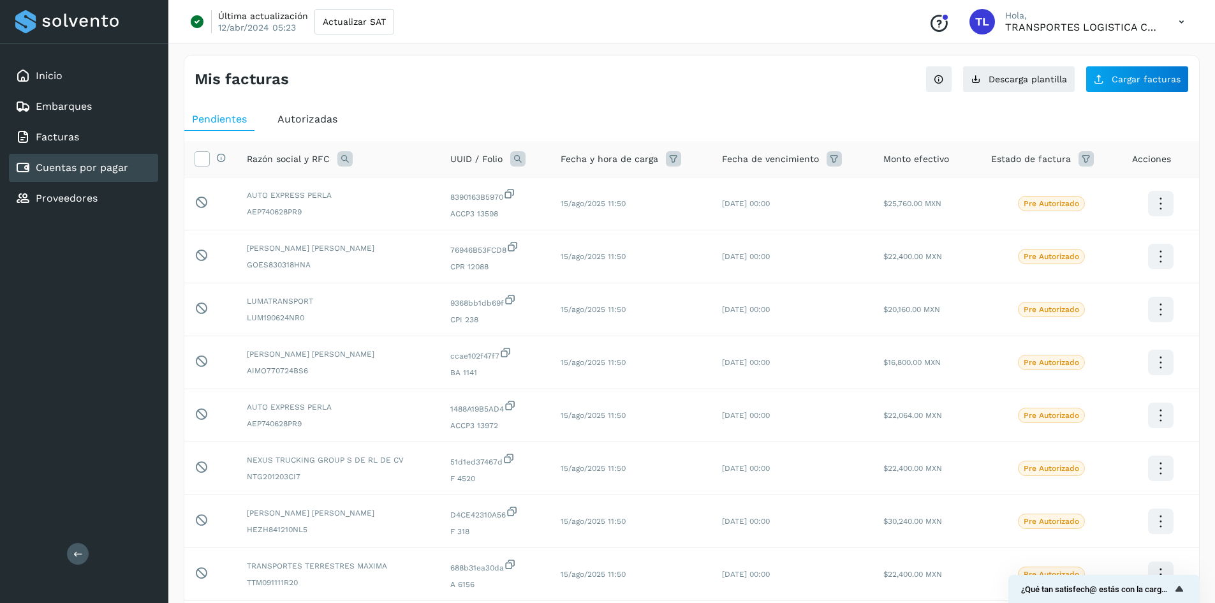
click at [835, 67] on div "Mis facturas Ver instrucciones para cargar Facturas Descarga plantilla Cargar f…" at bounding box center [691, 73] width 1015 height 37
click at [325, 67] on div "Mis facturas Ver instrucciones para cargar Facturas Descarga plantilla Cargar f…" at bounding box center [691, 73] width 1015 height 37
click at [518, 99] on div "Mis facturas Ver instrucciones para cargar Facturas Descarga plantilla Cargar f…" at bounding box center [692, 533] width 1016 height 957
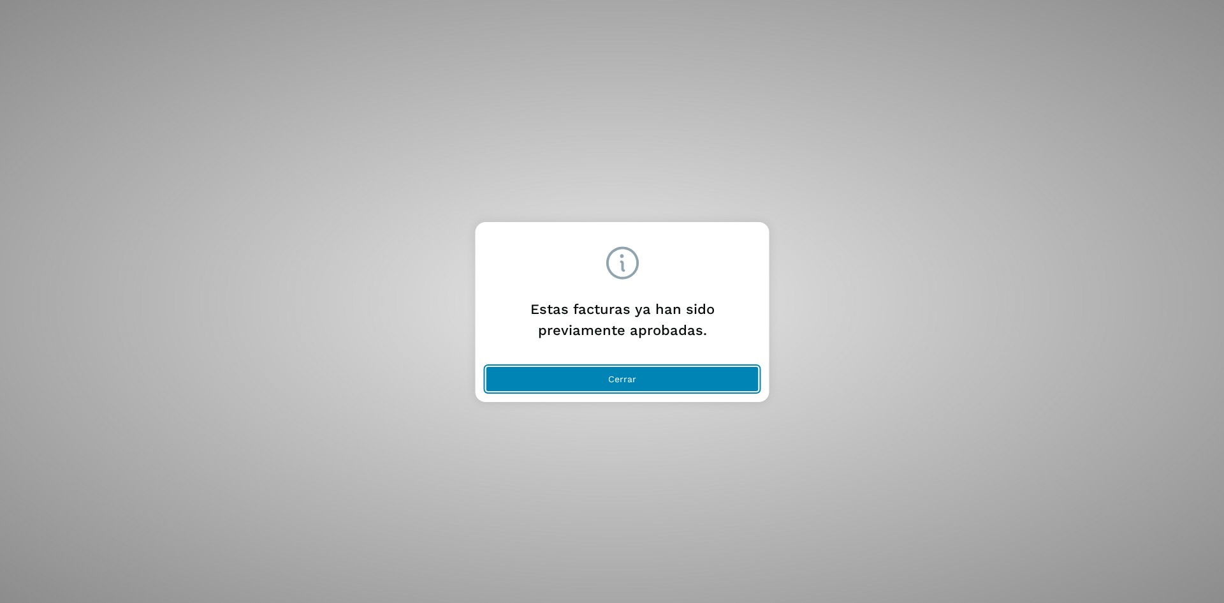
click at [655, 381] on button "Cerrar" at bounding box center [623, 379] width 274 height 26
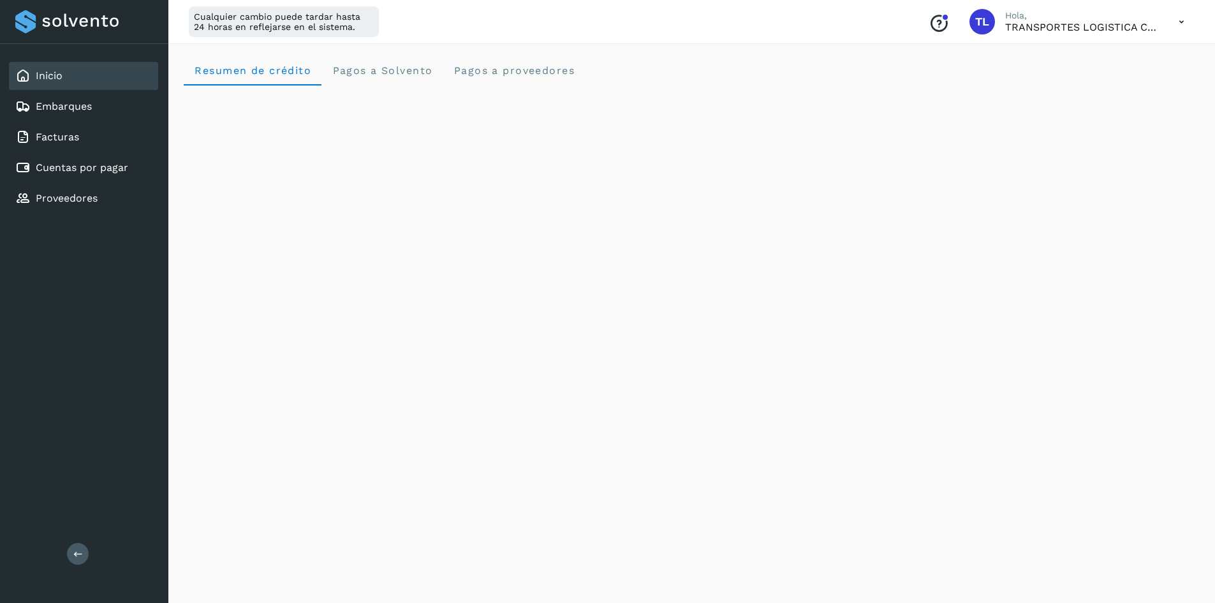
click at [992, 59] on div "Resumen de crédito Pagos a Solvento Pagos a proveedores" at bounding box center [692, 70] width 1016 height 31
